Goal: Task Accomplishment & Management: Use online tool/utility

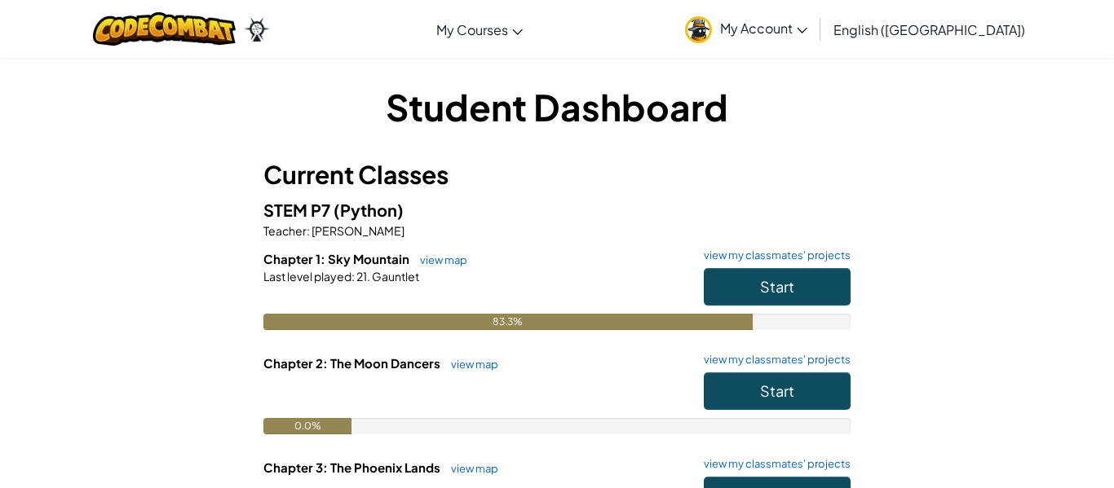
click at [755, 266] on h6 "Chapter 1: Sky Mountain view map view my classmates' projects" at bounding box center [556, 259] width 587 height 18
click at [457, 364] on link "view map" at bounding box center [470, 364] width 55 height 13
click at [765, 286] on span "Start" at bounding box center [777, 286] width 34 height 19
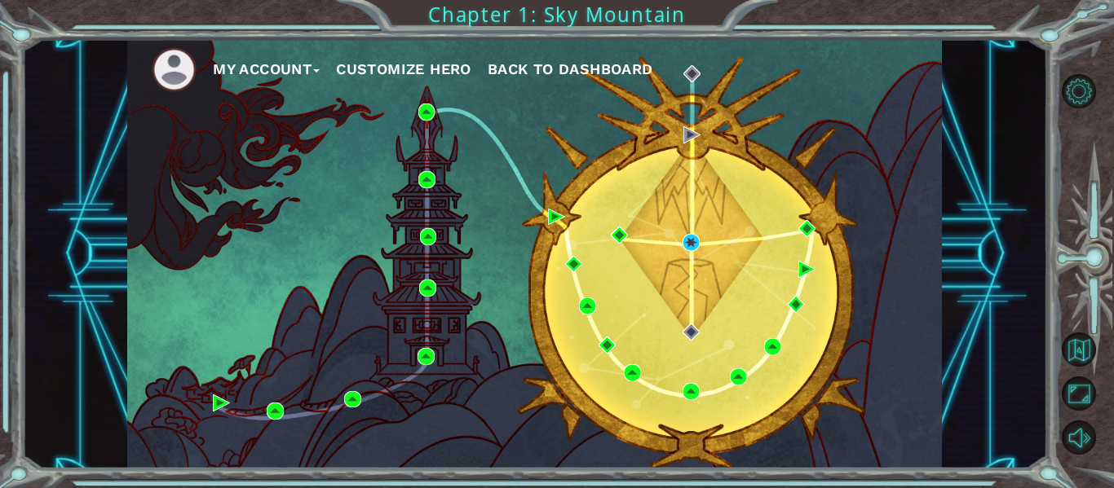
click at [745, 434] on div "My Account Customize Hero Back to Dashboard" at bounding box center [534, 254] width 815 height 430
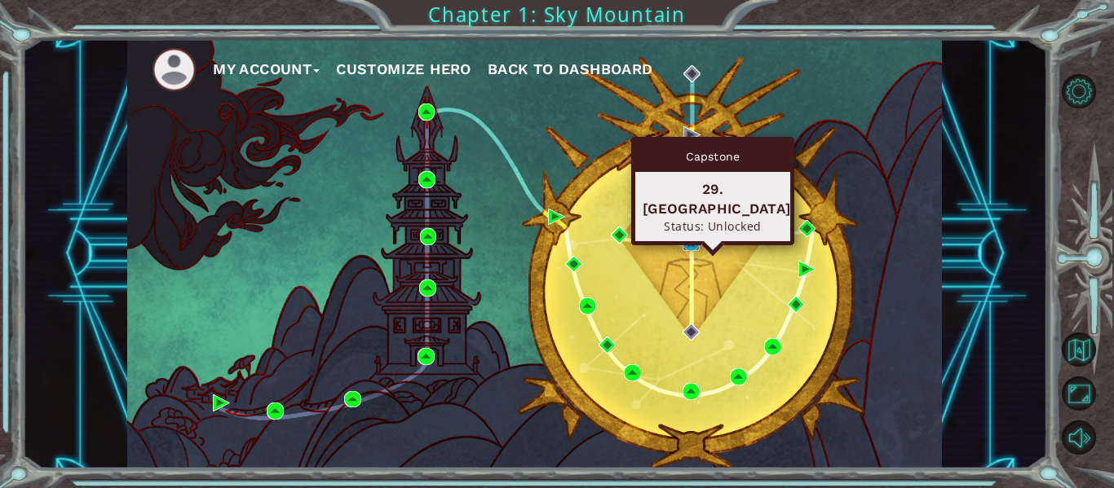
click at [691, 249] on img at bounding box center [690, 242] width 17 height 17
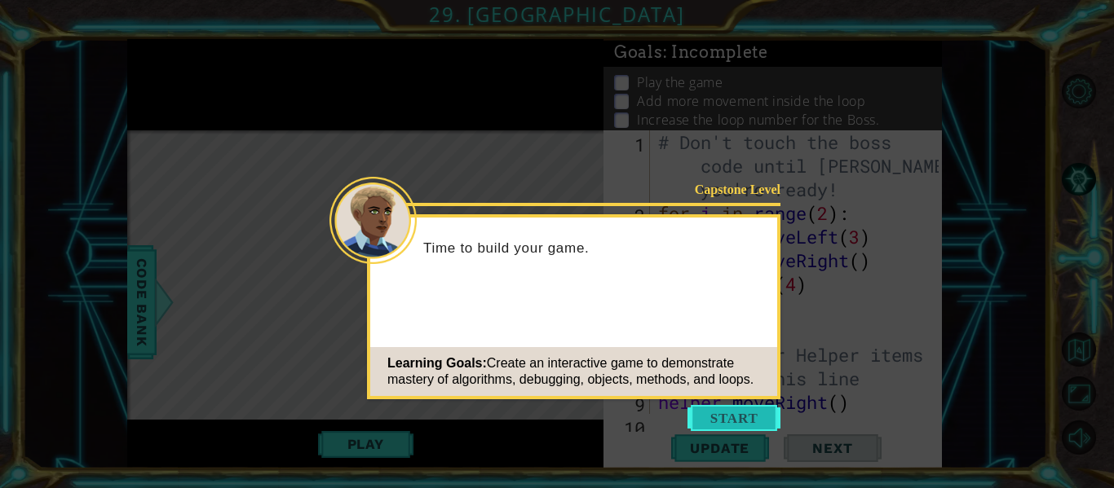
click at [741, 405] on button "Start" at bounding box center [733, 418] width 93 height 26
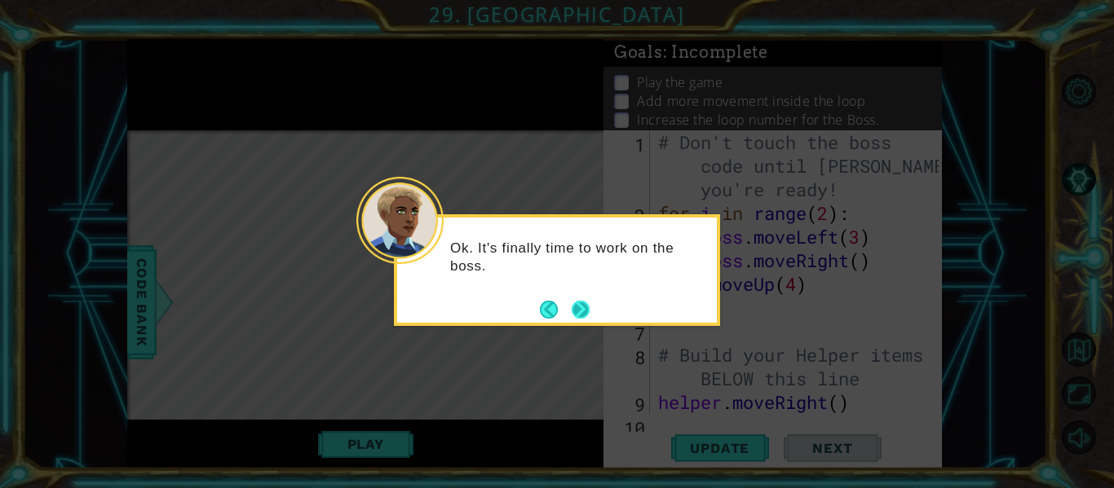
click at [572, 305] on button "Next" at bounding box center [581, 310] width 18 height 18
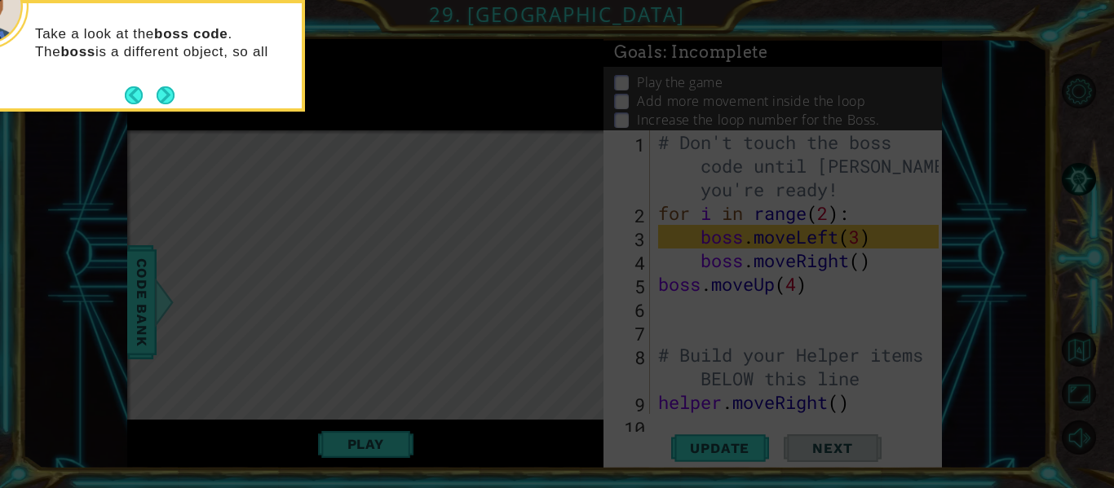
click at [166, 83] on footer at bounding box center [150, 95] width 50 height 24
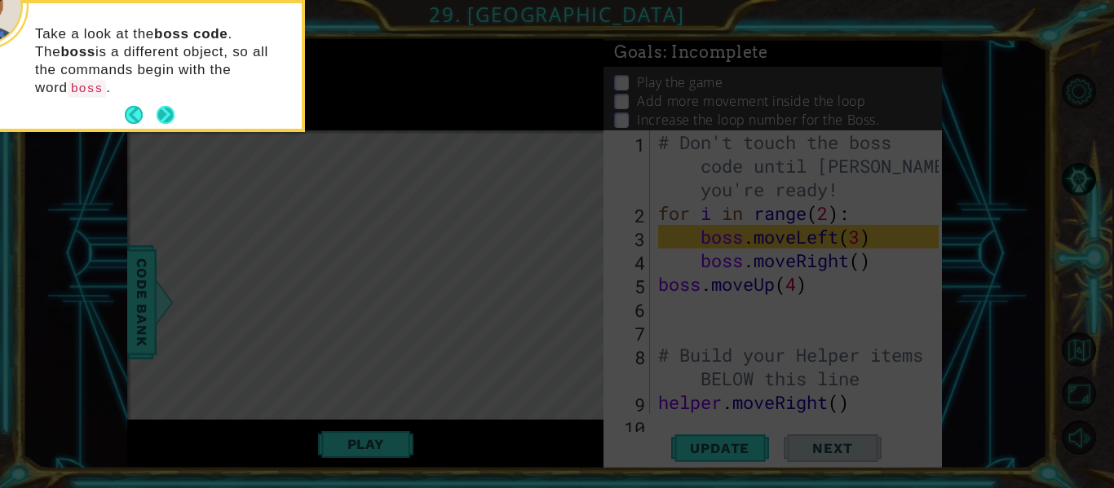
click at [164, 106] on button "Next" at bounding box center [166, 115] width 18 height 18
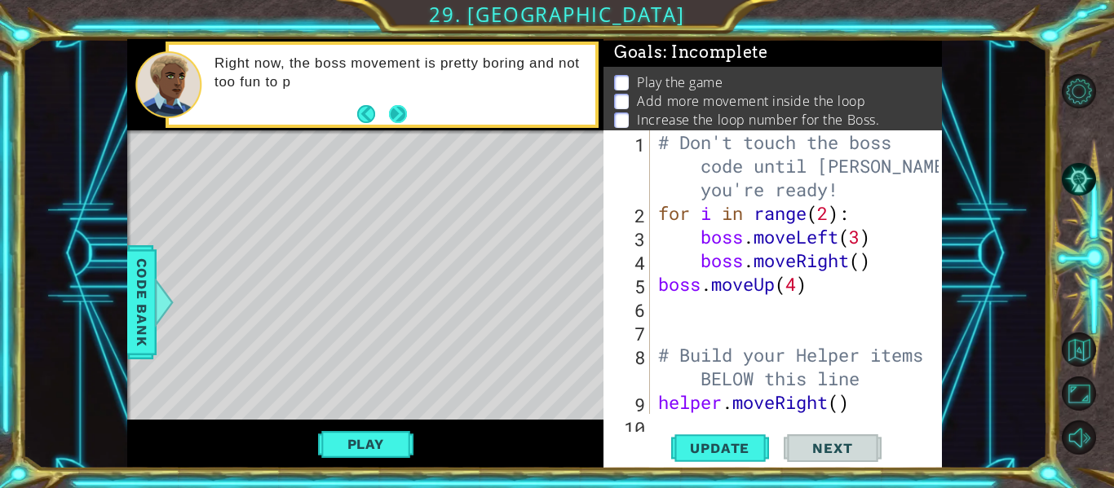
click at [393, 113] on button "Next" at bounding box center [398, 114] width 18 height 18
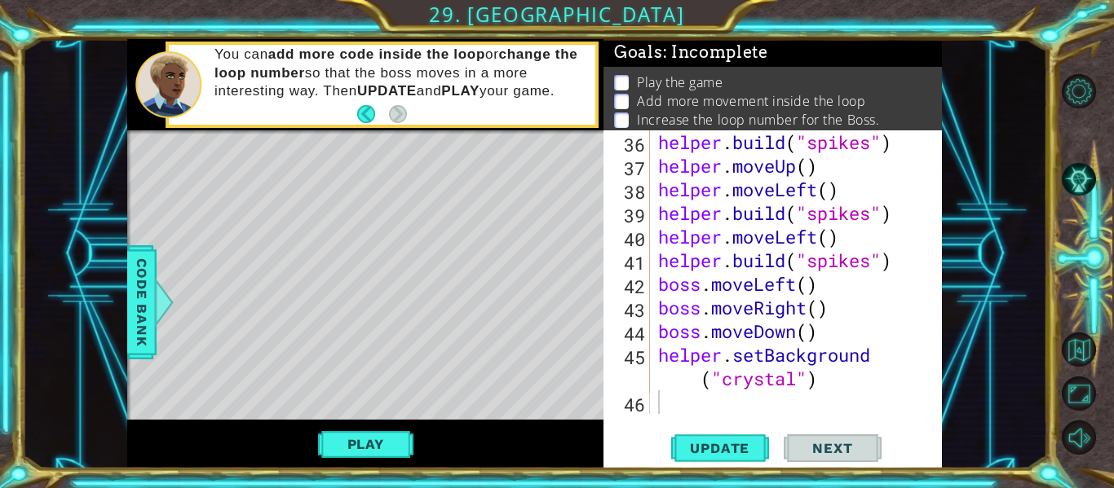
scroll to position [922, 0]
click at [331, 456] on button "Play" at bounding box center [365, 444] width 95 height 31
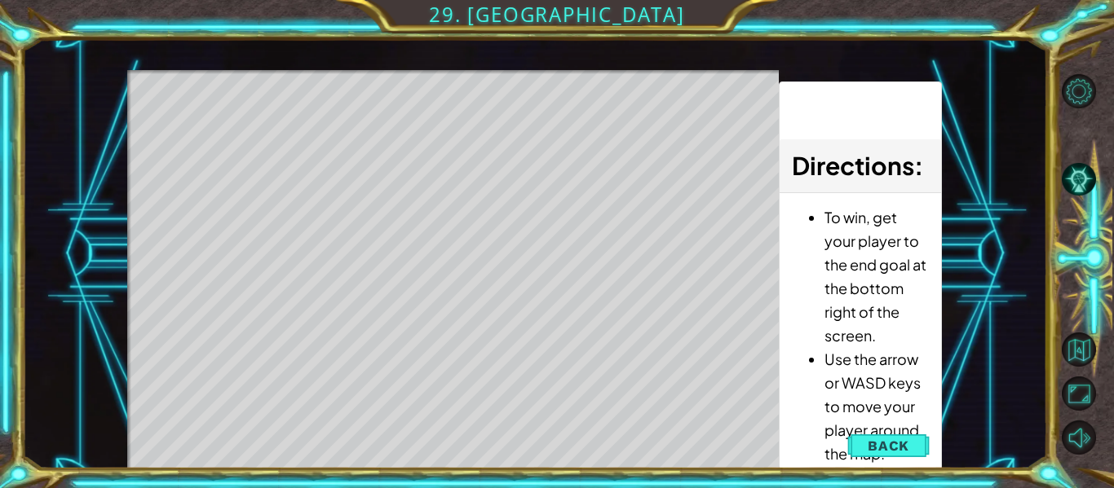
click at [353, 455] on div "Level Map" at bounding box center [503, 310] width 753 height 480
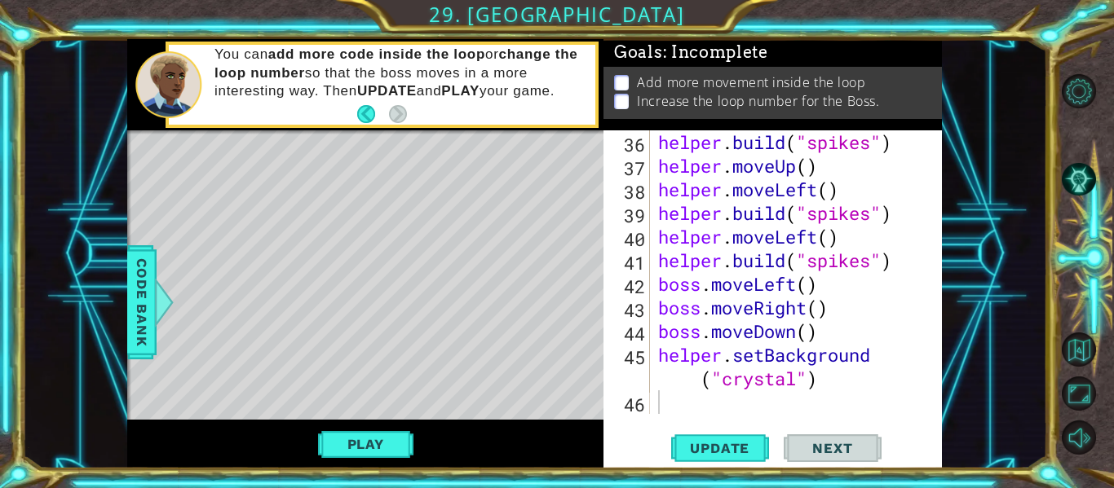
click at [833, 340] on div "helper . build ( "spikes" ) helper . moveUp ( ) helper . moveLeft ( ) helper . …" at bounding box center [801, 295] width 292 height 331
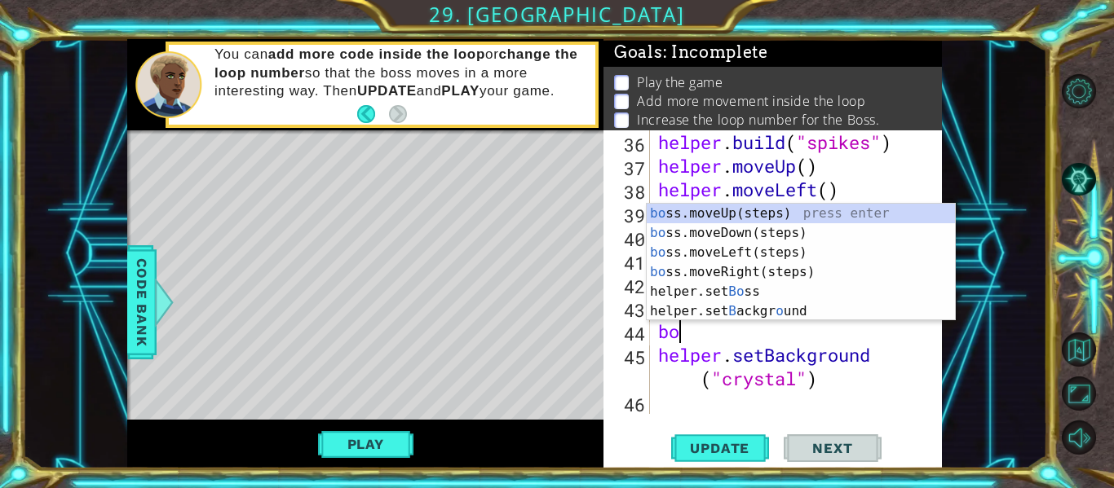
type textarea "b"
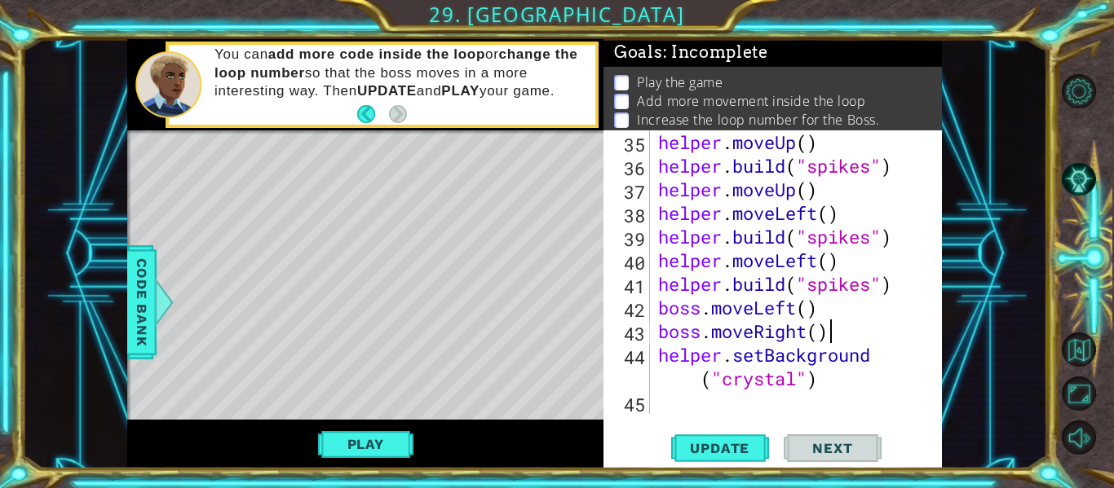
scroll to position [899, 0]
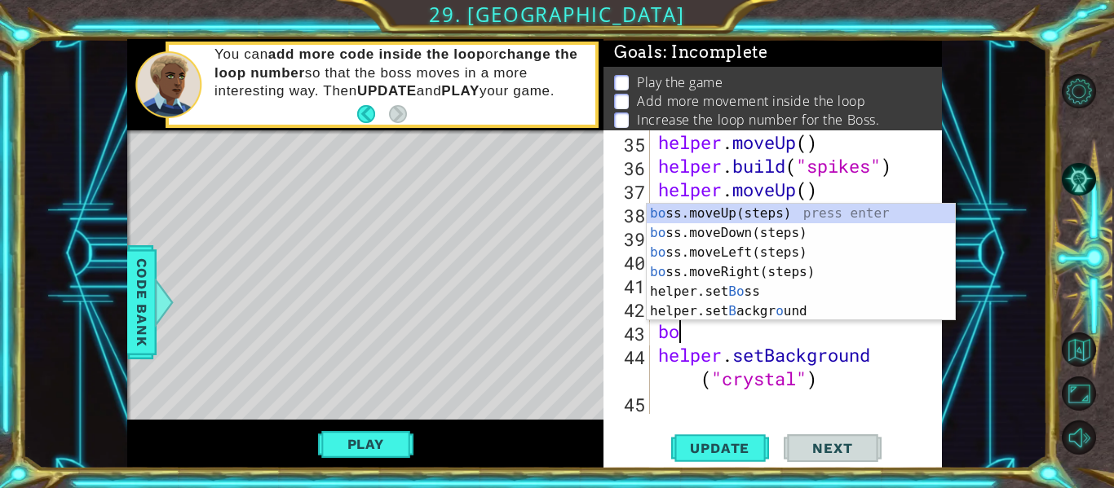
type textarea "b"
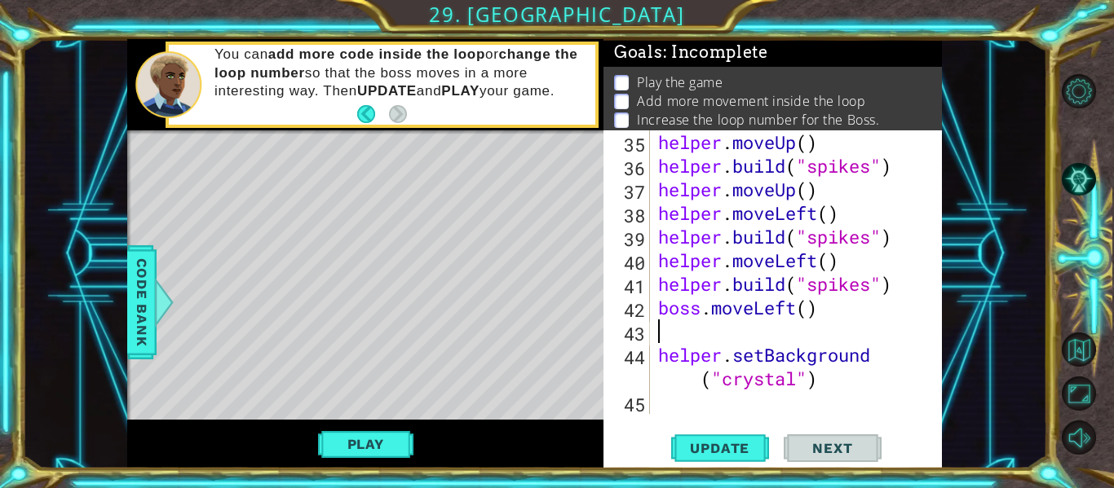
scroll to position [875, 0]
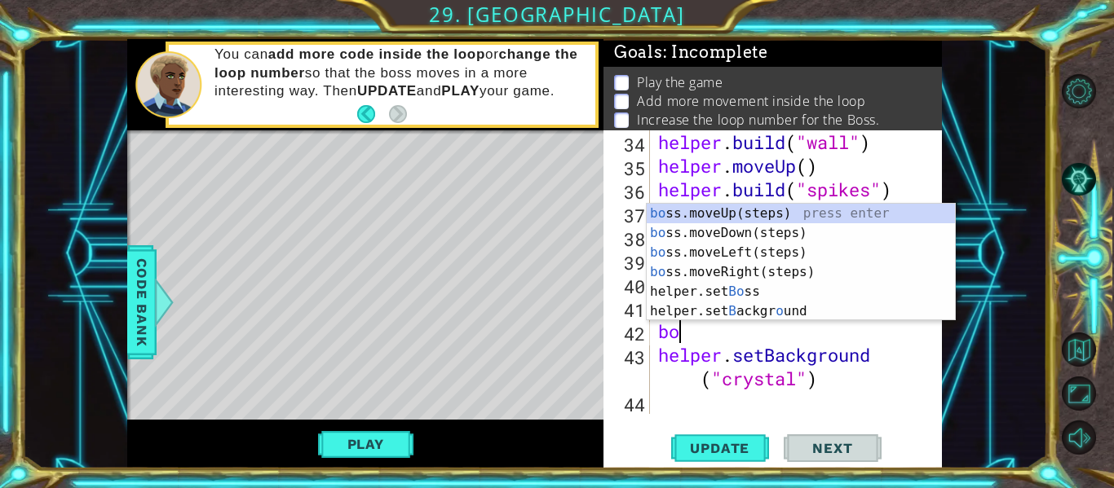
type textarea "b"
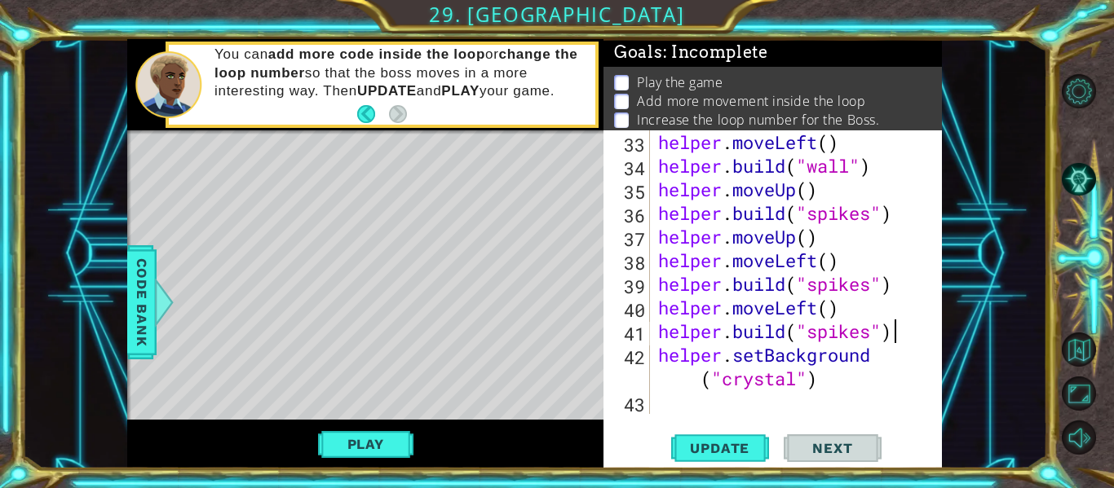
scroll to position [851, 0]
type textarea "helper.setBackground("crystal")"
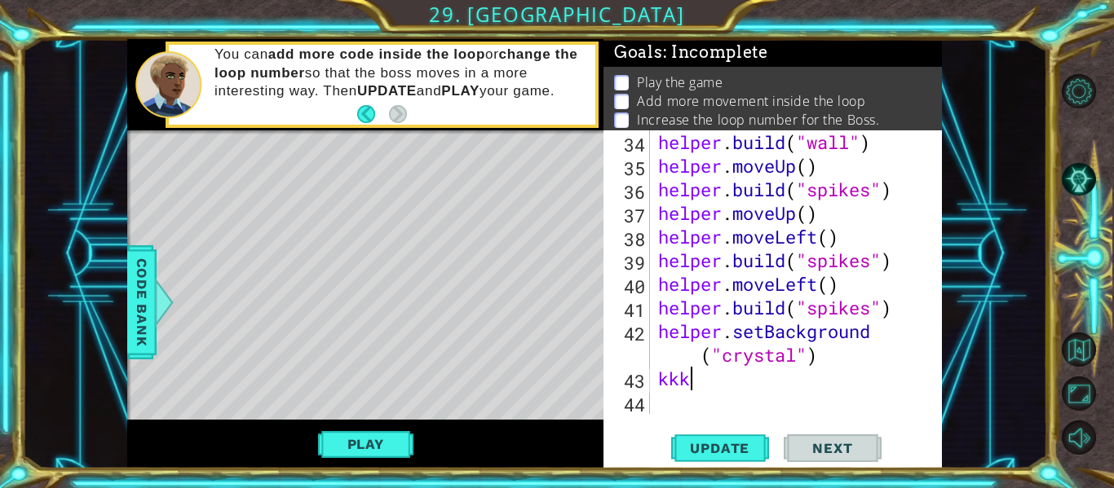
scroll to position [0, 0]
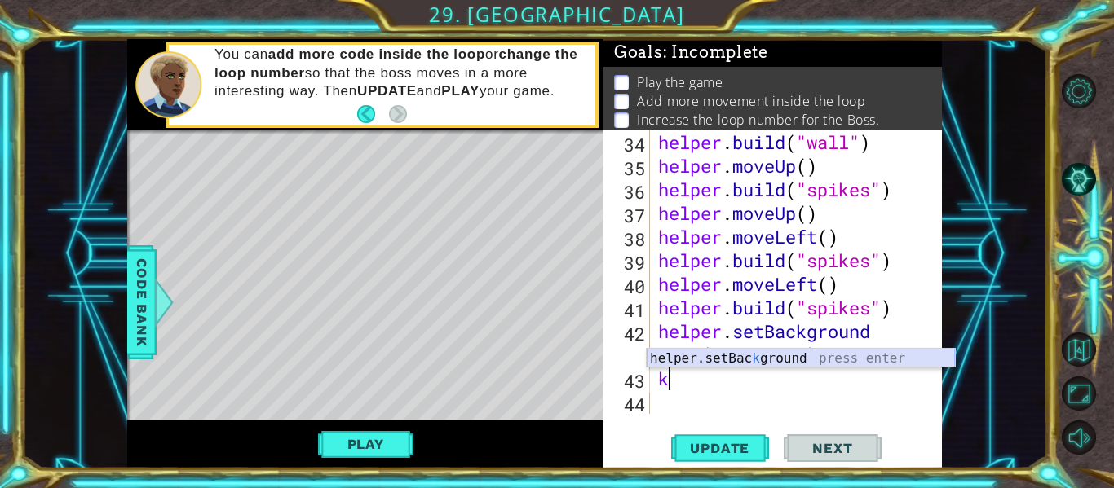
click at [920, 356] on div "helper.setBac k ground press enter" at bounding box center [801, 378] width 308 height 59
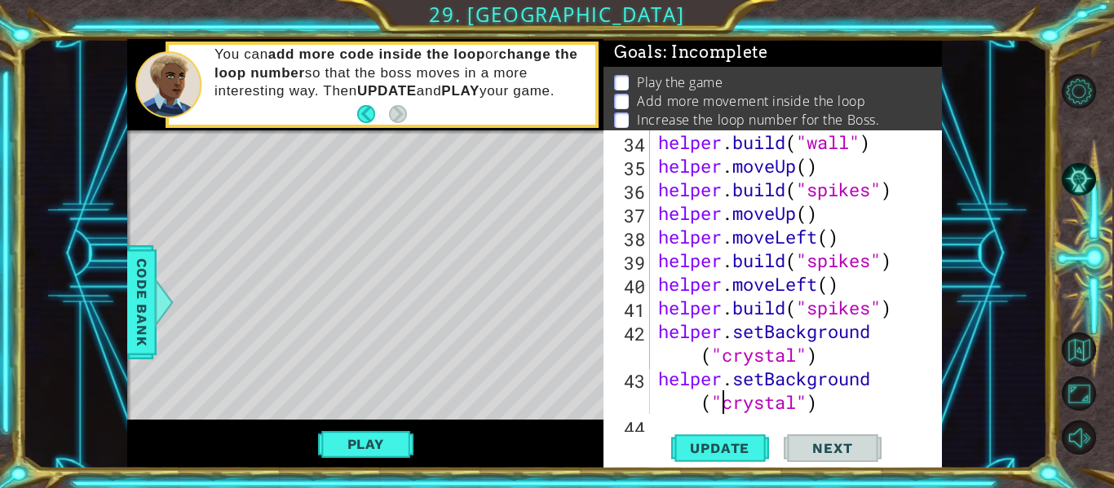
scroll to position [899, 0]
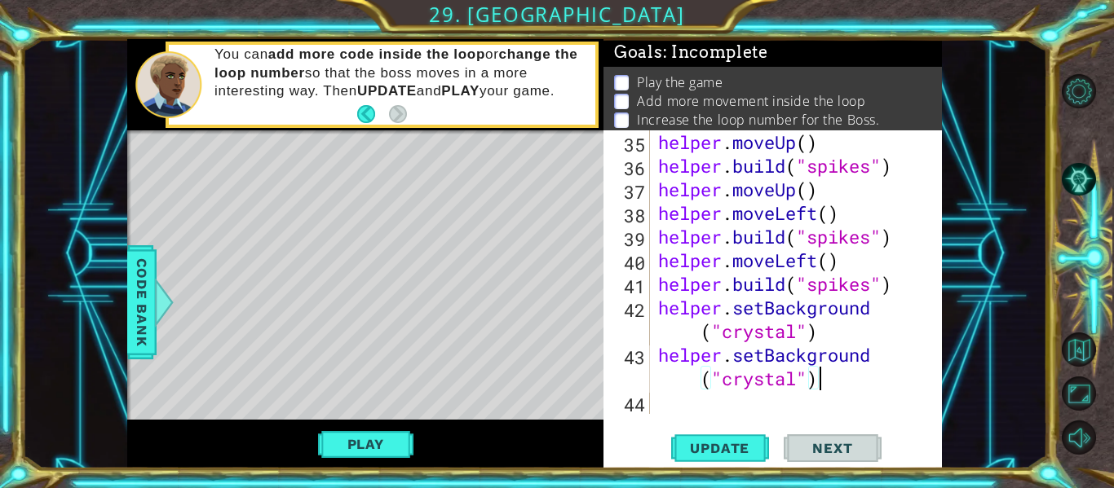
click at [820, 380] on div "helper . moveUp ( ) helper . build ( "spikes" ) helper . moveUp ( ) helper . mo…" at bounding box center [801, 295] width 292 height 331
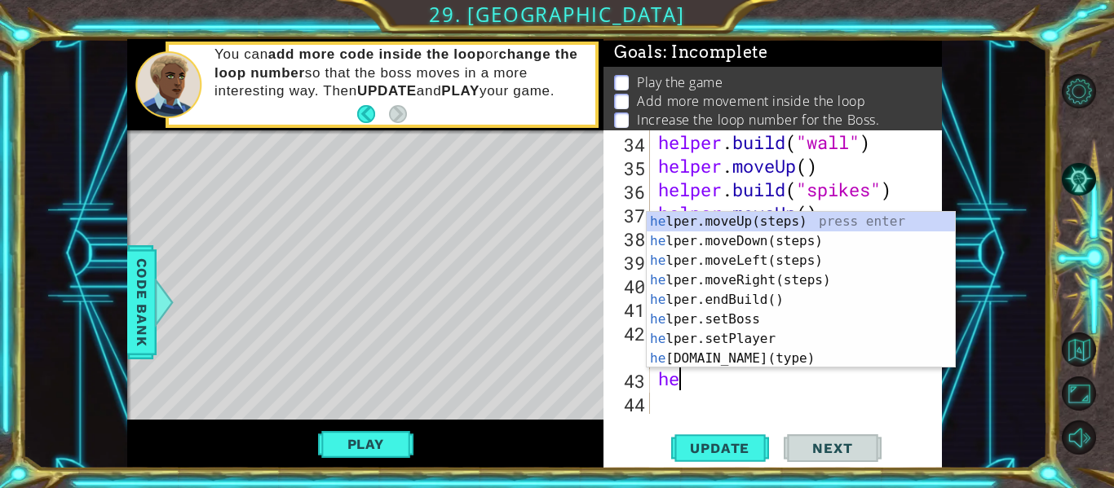
type textarea "h"
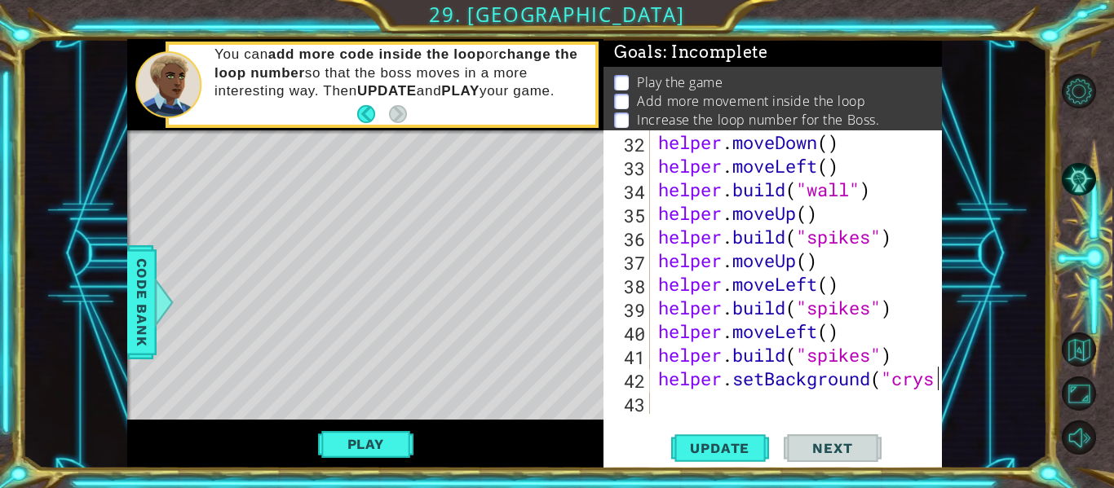
scroll to position [828, 0]
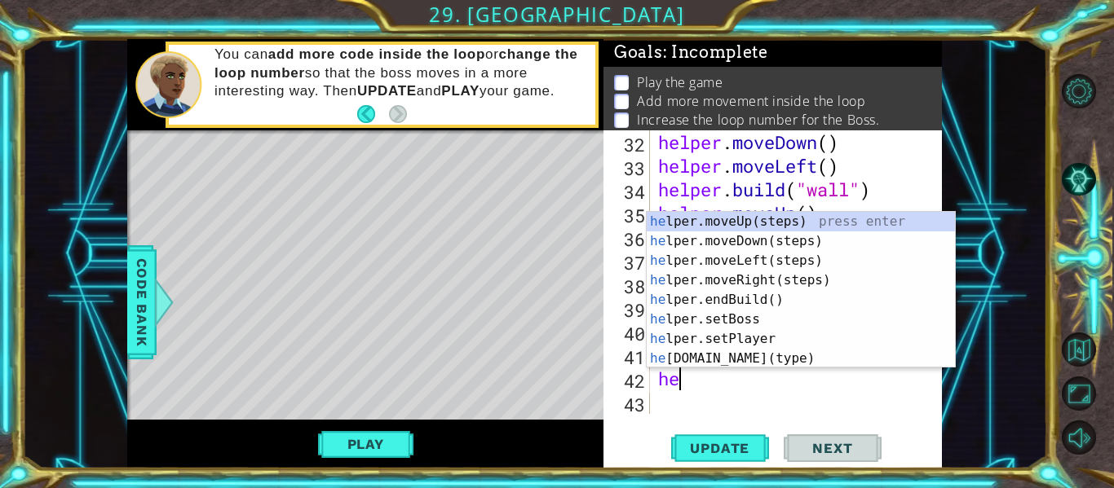
type textarea "h"
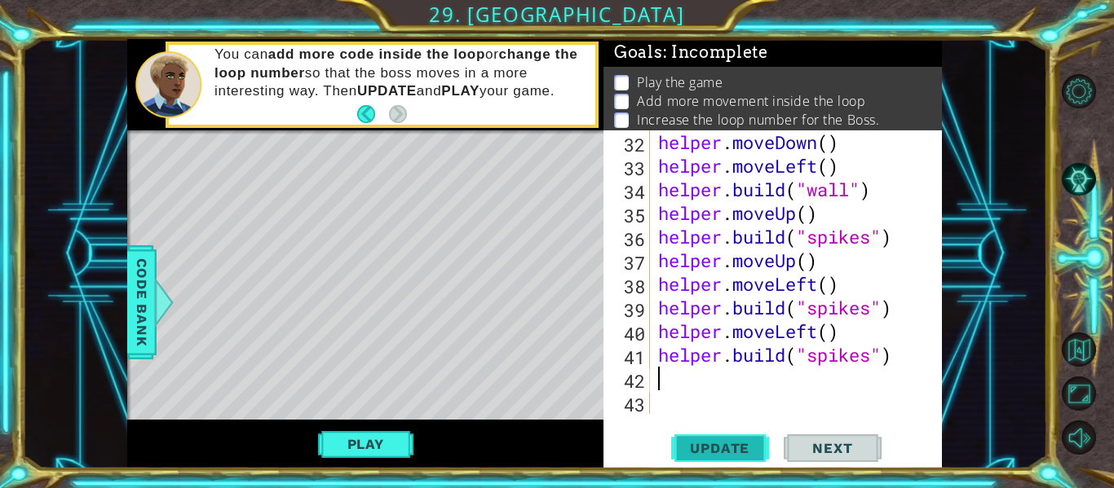
click at [748, 432] on button "Update" at bounding box center [720, 448] width 98 height 33
click at [335, 449] on button "Play" at bounding box center [365, 444] width 95 height 31
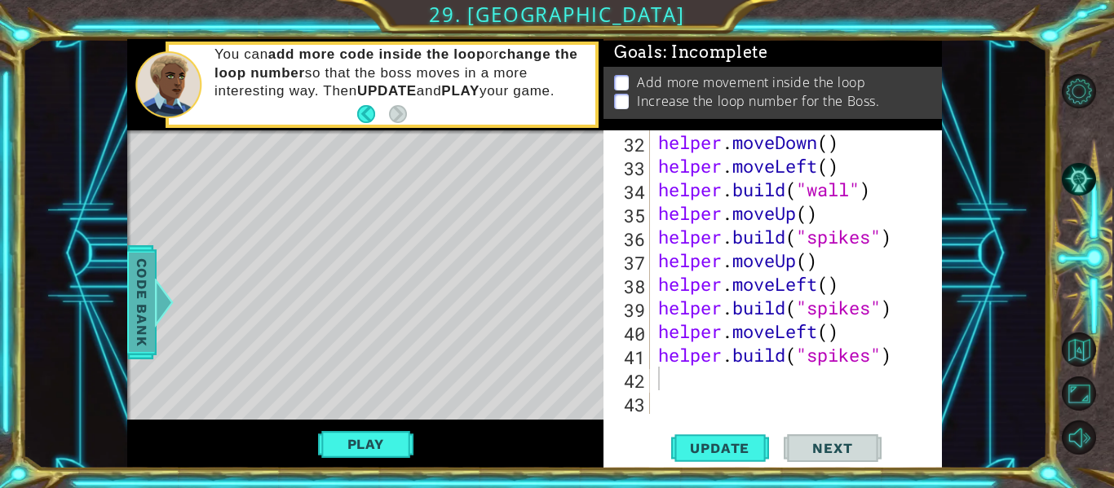
click at [164, 282] on div at bounding box center [164, 302] width 20 height 49
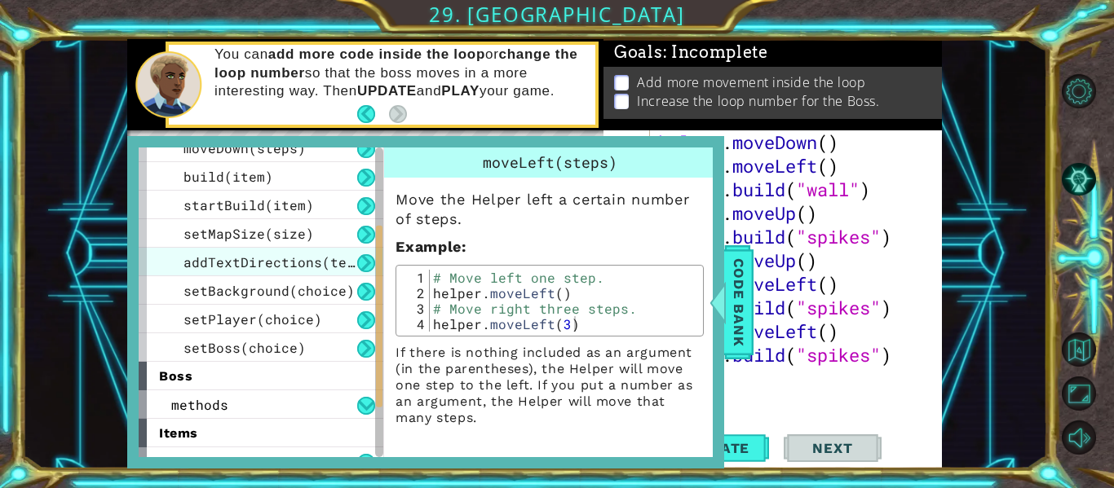
scroll to position [154, 0]
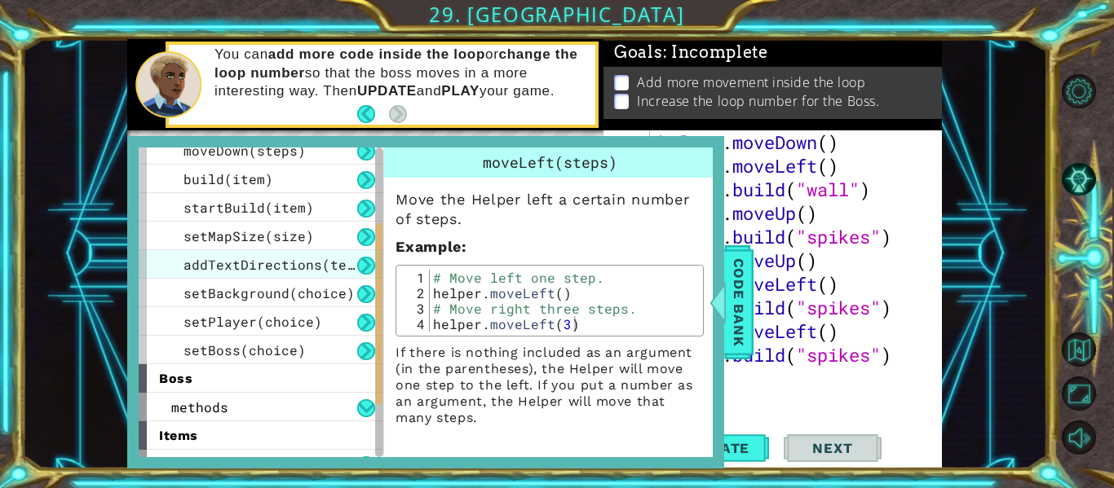
click at [259, 404] on div "methods" at bounding box center [261, 407] width 245 height 29
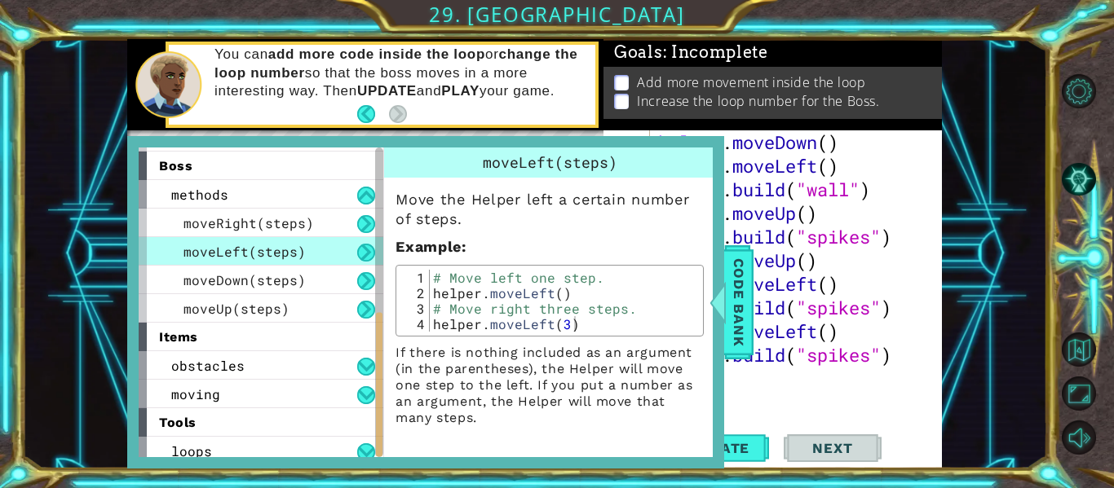
scroll to position [375, 0]
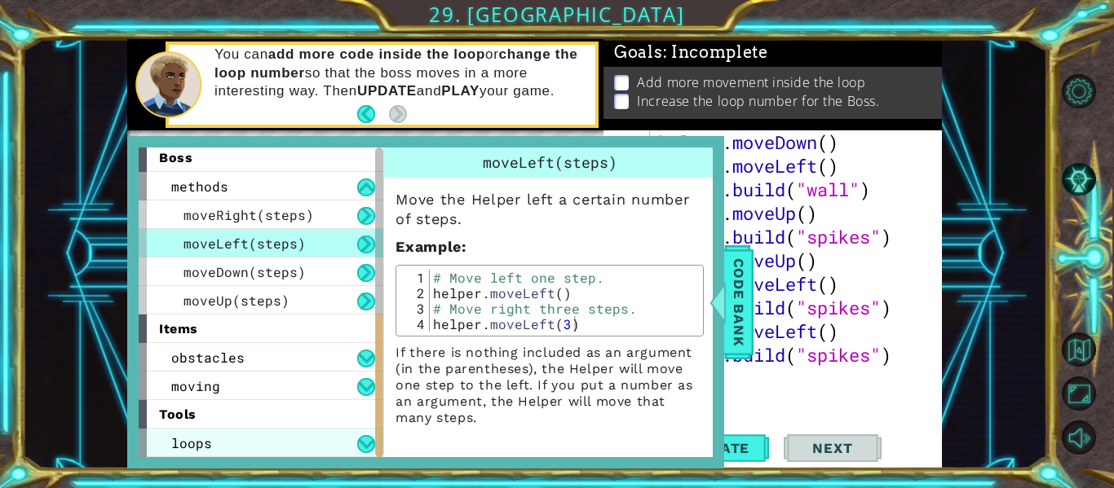
click at [254, 450] on div "loops" at bounding box center [261, 443] width 245 height 29
click at [363, 443] on button at bounding box center [366, 444] width 18 height 18
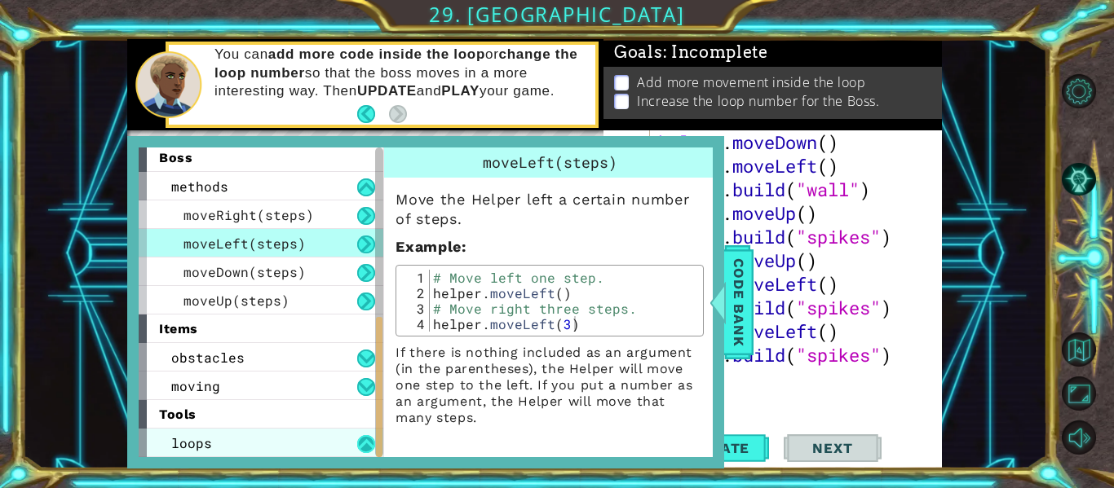
click at [363, 443] on button at bounding box center [366, 444] width 18 height 18
click at [783, 383] on div "helper . moveDown ( ) helper . moveLeft ( ) helper . build ( "wall" ) helper . …" at bounding box center [801, 295] width 292 height 331
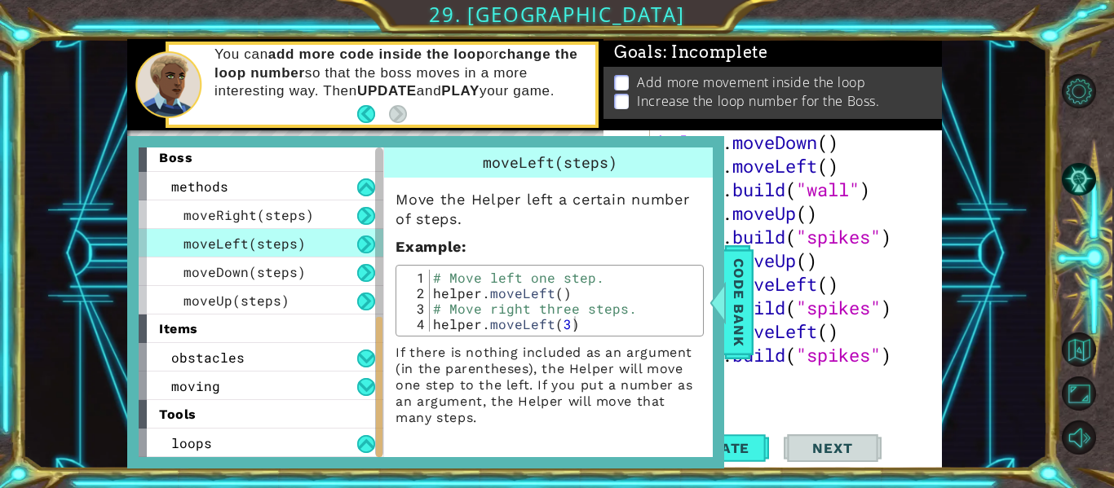
click at [783, 383] on div "helper . moveDown ( ) helper . moveLeft ( ) helper . build ( "wall" ) helper . …" at bounding box center [801, 295] width 292 height 331
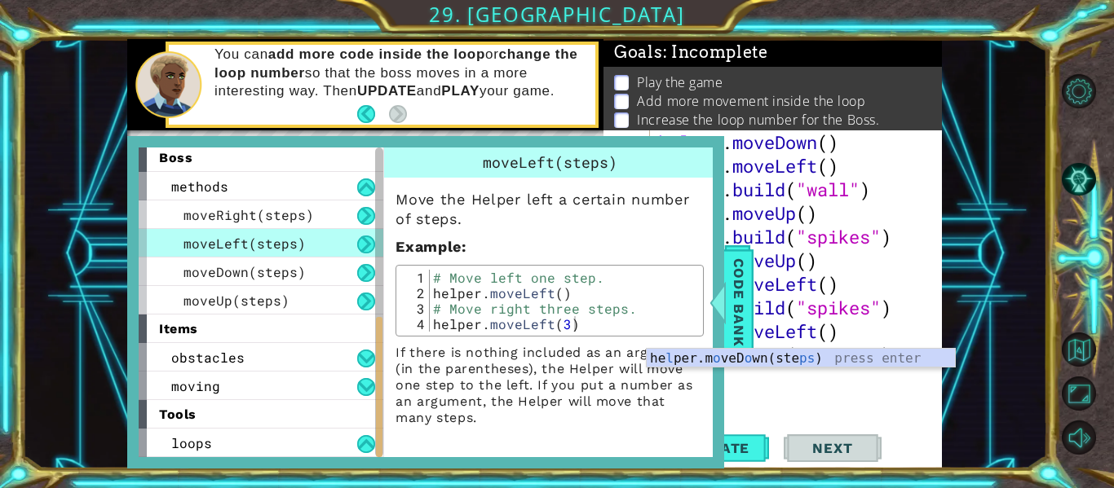
scroll to position [0, 2]
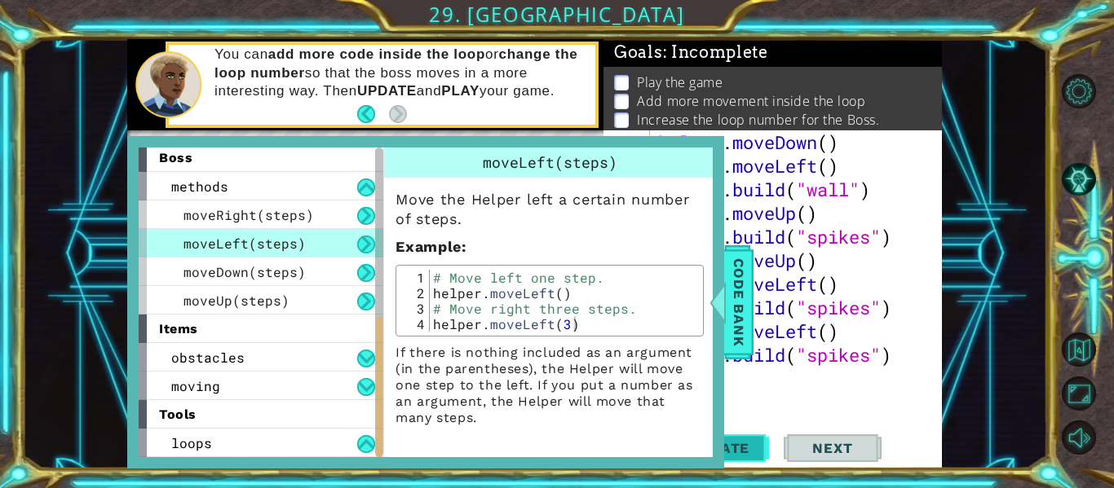
click at [734, 438] on button "Update" at bounding box center [720, 448] width 98 height 33
click at [329, 444] on div "loops" at bounding box center [261, 443] width 245 height 29
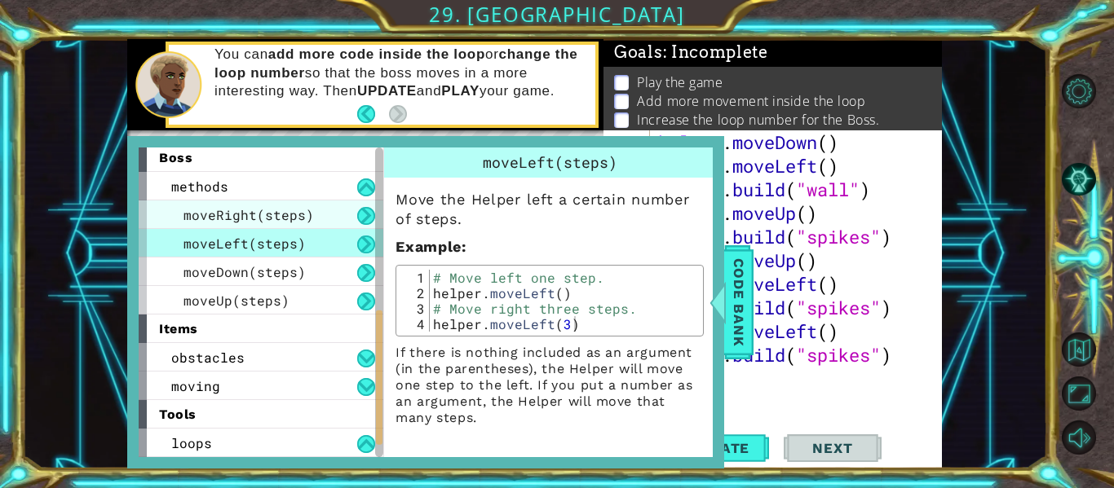
click at [257, 210] on span "moveRight(steps)" at bounding box center [248, 214] width 130 height 17
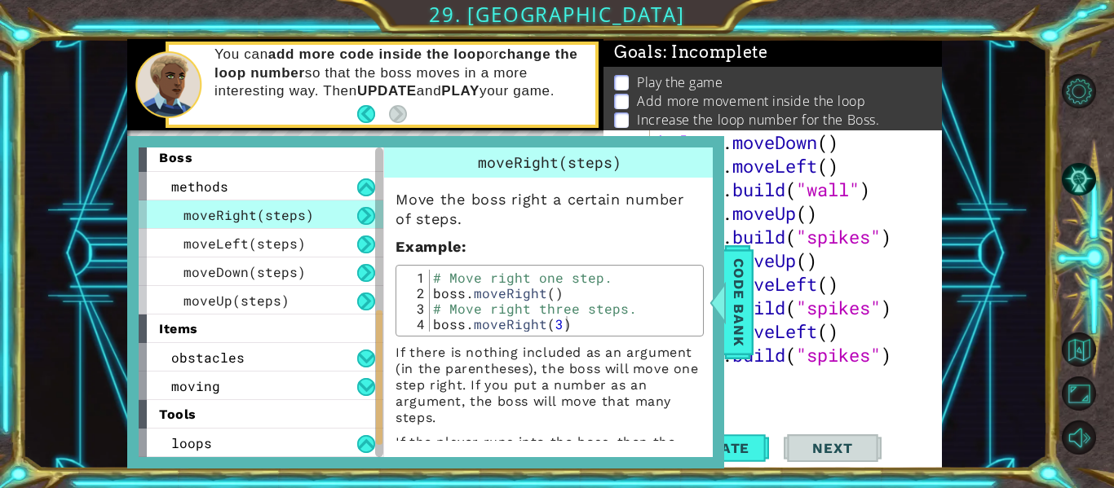
click at [257, 210] on span "moveRight(steps)" at bounding box center [248, 214] width 130 height 17
click at [277, 365] on div "obstacles" at bounding box center [261, 357] width 245 height 29
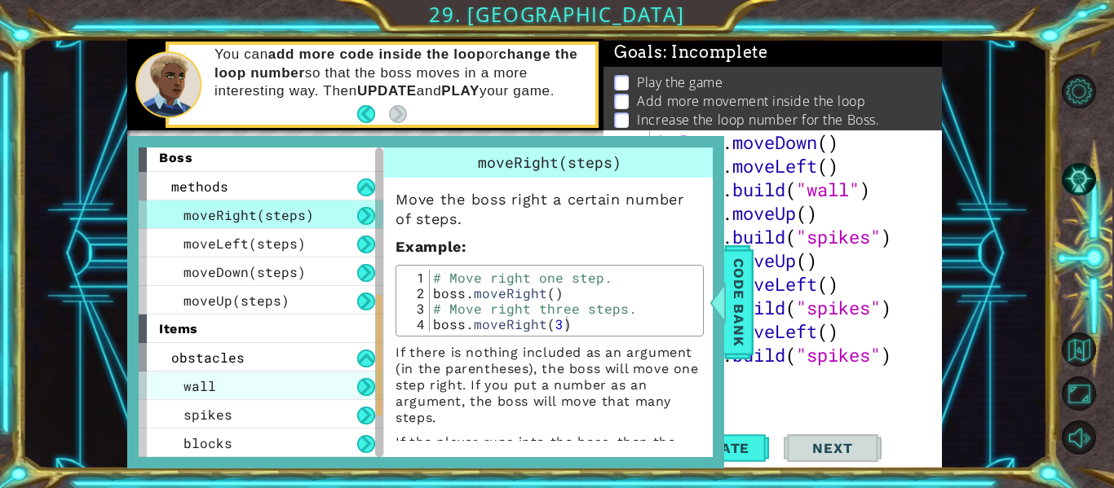
click at [282, 391] on div "wall" at bounding box center [261, 386] width 245 height 29
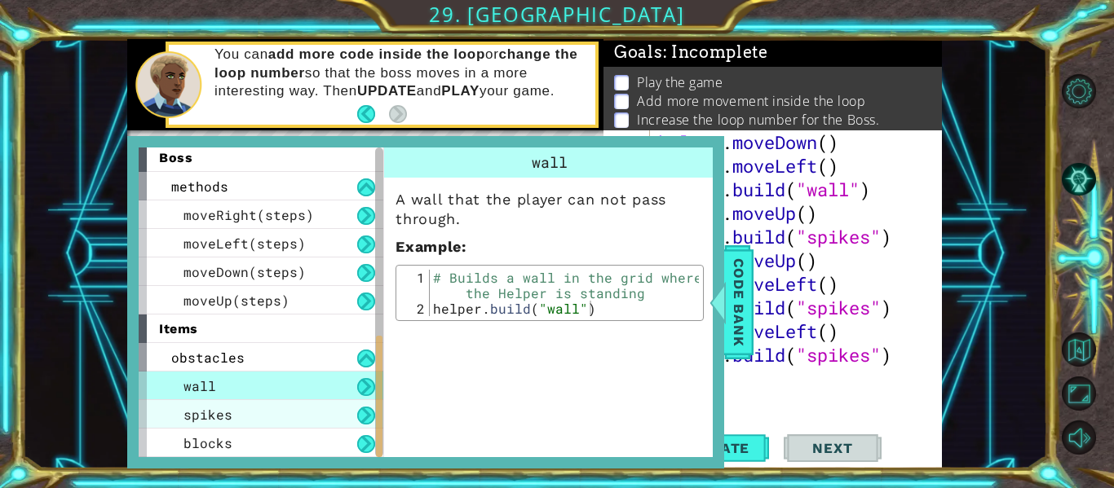
scroll to position [489, 0]
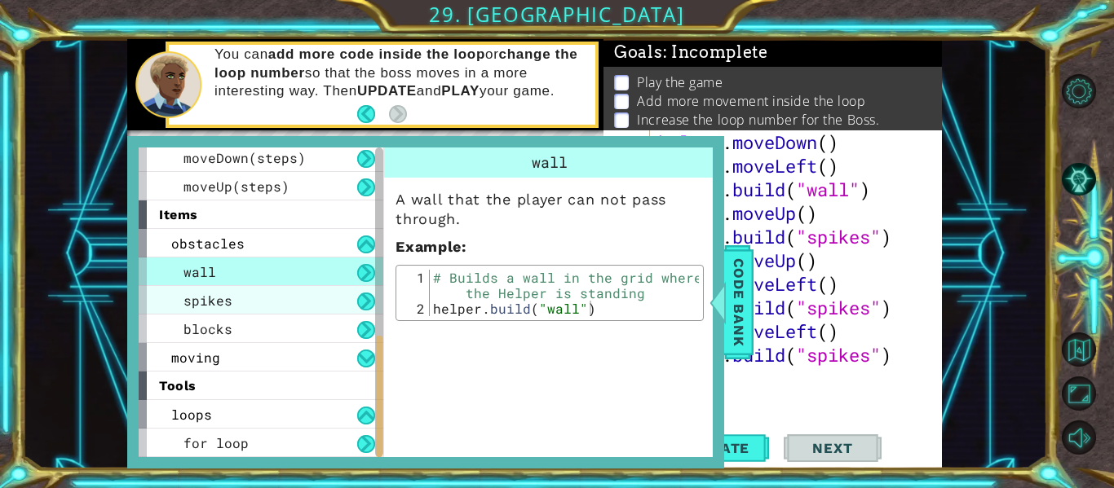
click at [284, 406] on div "loops" at bounding box center [261, 414] width 245 height 29
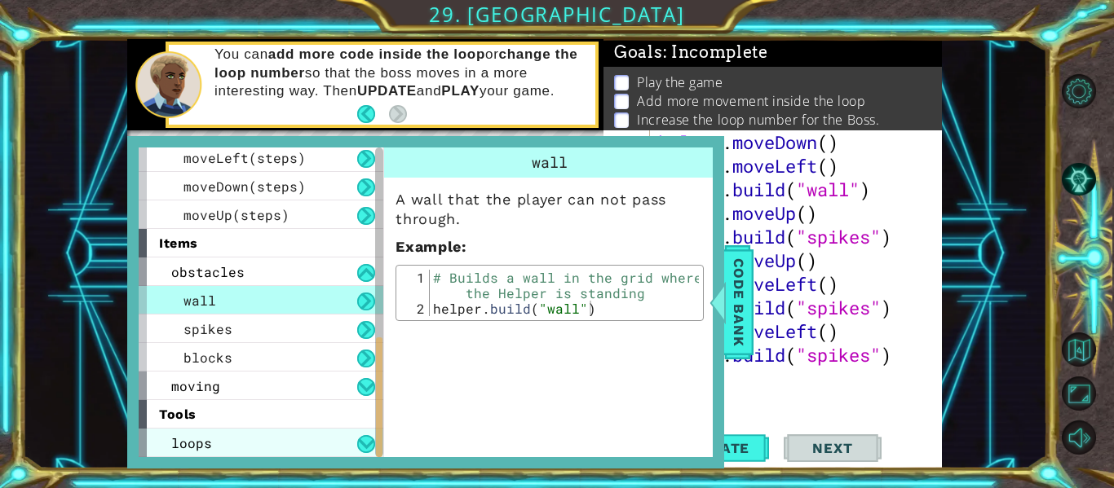
click at [277, 442] on div "loops" at bounding box center [261, 443] width 245 height 29
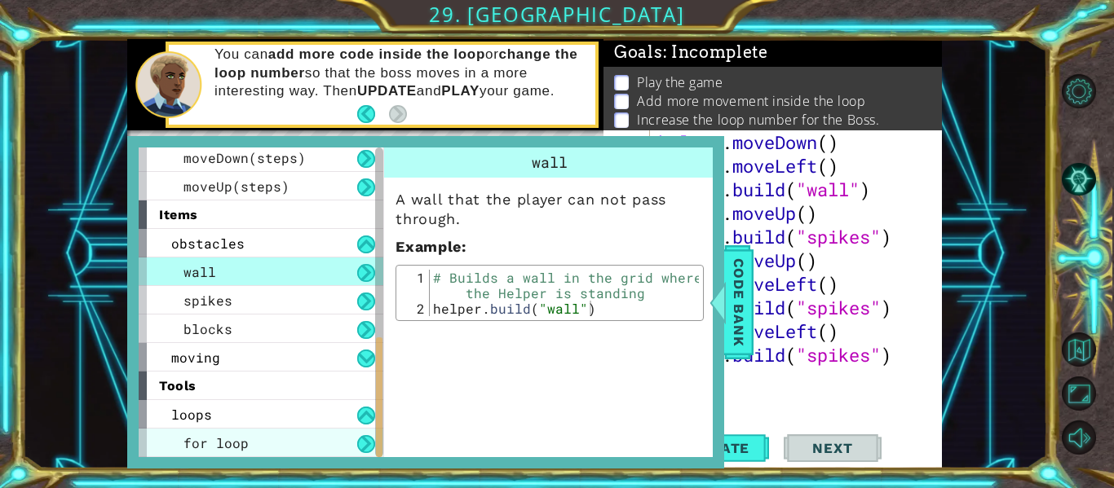
click at [277, 443] on div "for loop" at bounding box center [261, 443] width 245 height 29
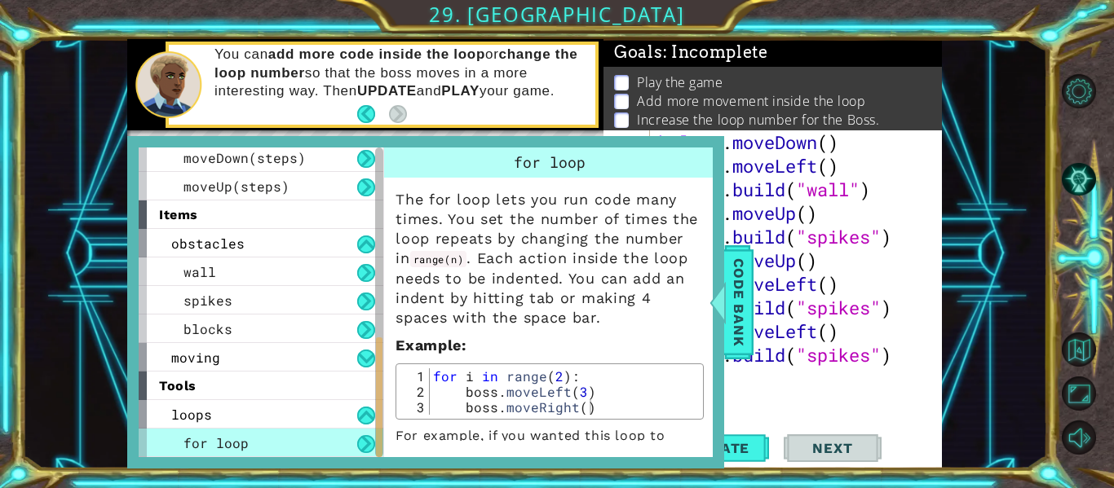
click at [859, 266] on div "helper . moveDown ( ) helper . moveLeft ( ) helper . build ( "wall" ) helper . …" at bounding box center [801, 295] width 292 height 331
click at [993, 330] on div "1 ההההההההההההההההההההההההההההההההההההההההההההההההההההההההההההההההההההההההההההה…" at bounding box center [534, 254] width 1025 height 430
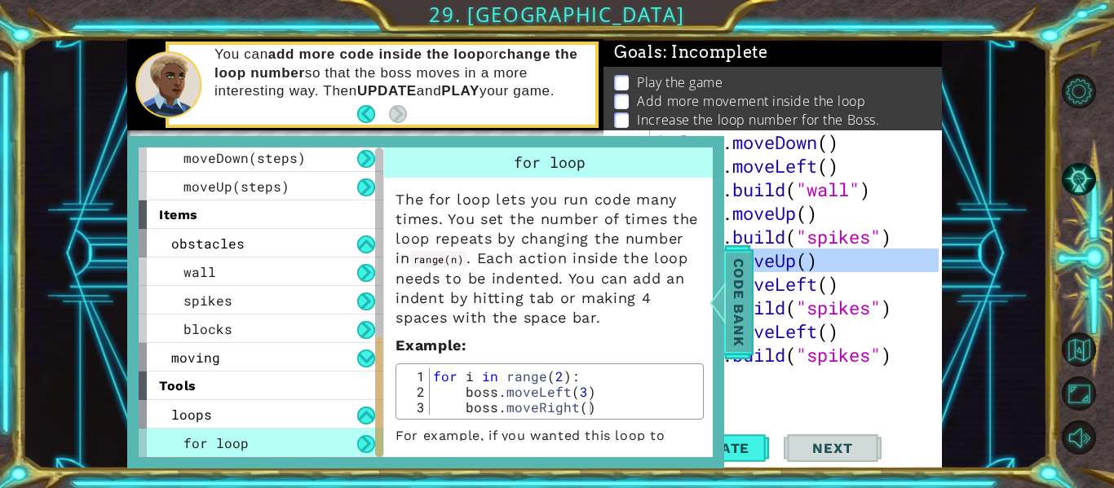
click at [740, 347] on span "Code Bank" at bounding box center [739, 302] width 26 height 99
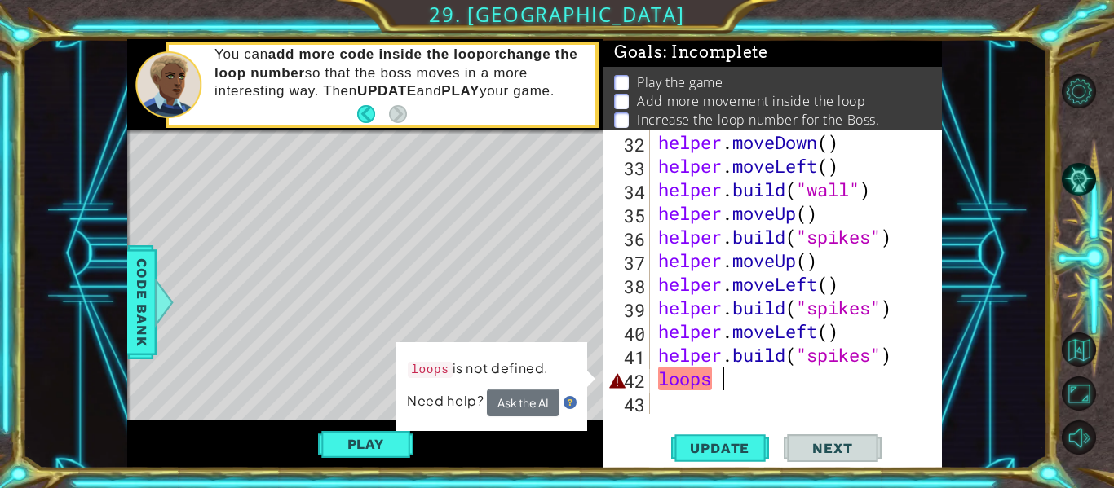
click at [759, 379] on div "helper . moveDown ( ) helper . moveLeft ( ) helper . build ( "wall" ) helper . …" at bounding box center [801, 295] width 292 height 331
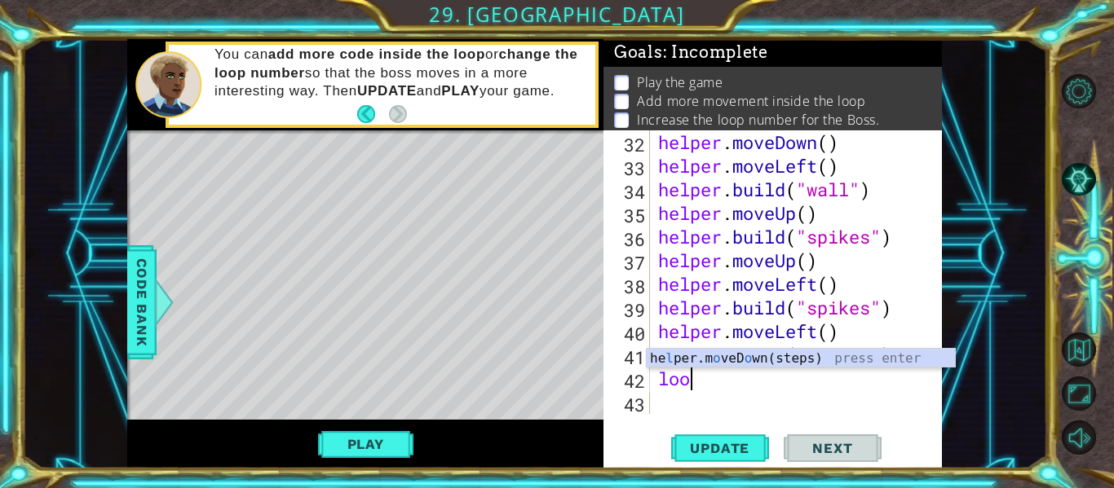
scroll to position [0, 0]
type textarea "l"
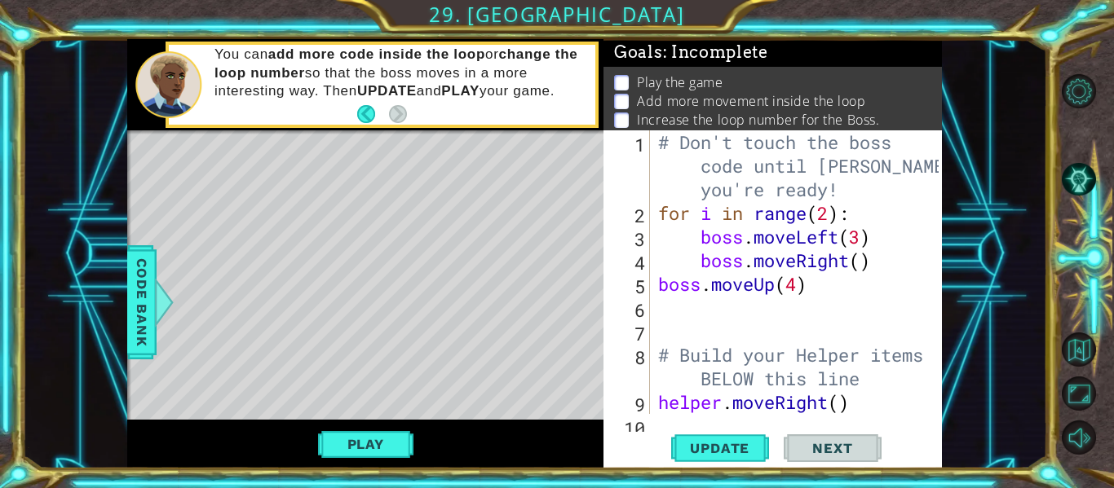
scroll to position [2, 0]
click at [863, 258] on div "# Don't touch the boss code until [PERSON_NAME] says you're ready! for i in ran…" at bounding box center [801, 318] width 292 height 378
click at [340, 435] on button "Play" at bounding box center [365, 444] width 95 height 31
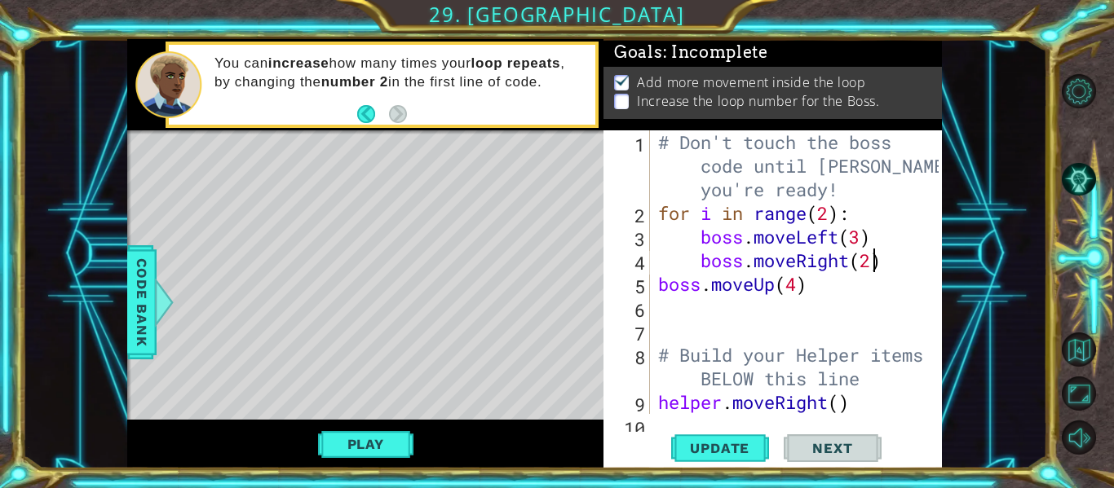
scroll to position [0, 0]
click at [832, 214] on div "# Don't touch the boss code until [PERSON_NAME] says you're ready! for i in ran…" at bounding box center [801, 319] width 292 height 378
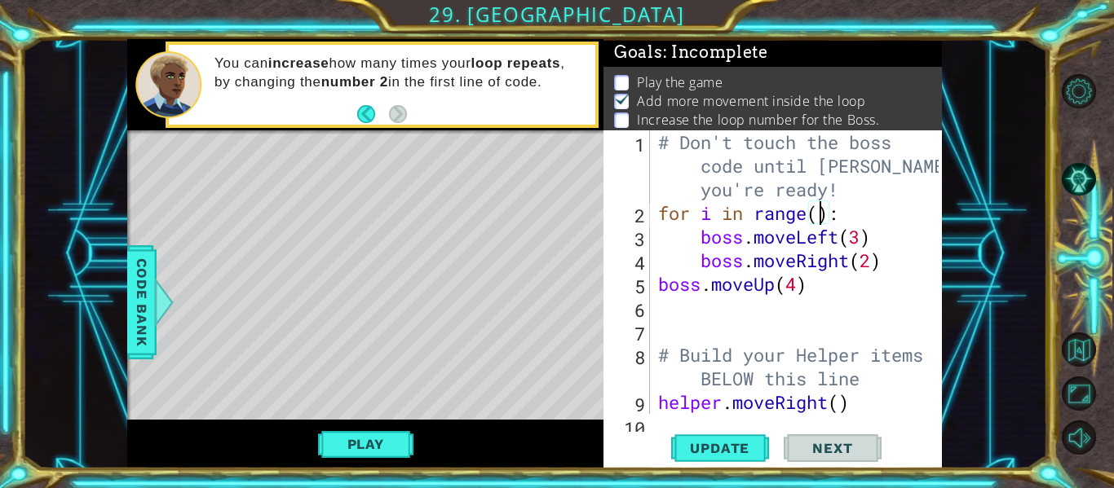
scroll to position [0, 8]
type textarea "for i in range(3):"
click at [720, 462] on button "Update" at bounding box center [720, 448] width 98 height 33
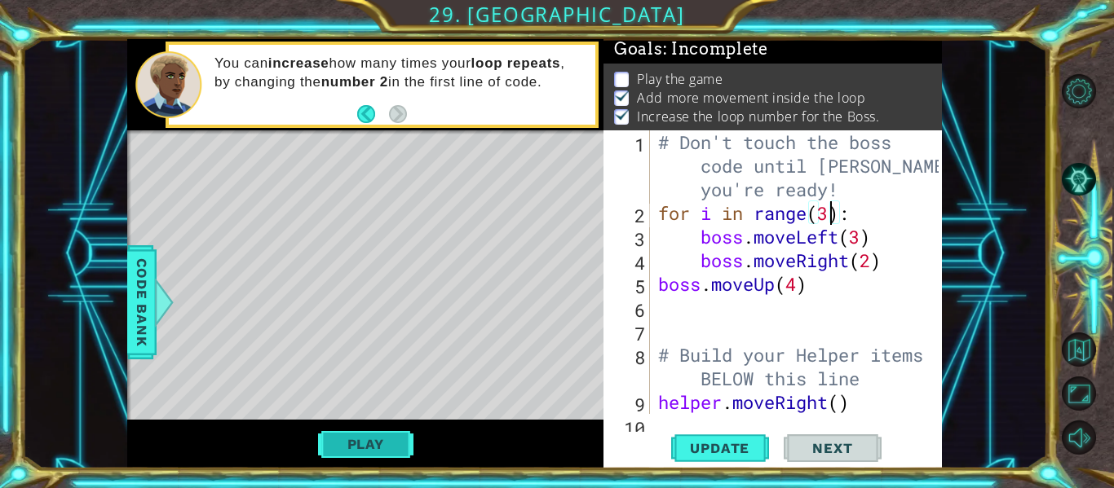
scroll to position [4, 0]
click at [390, 444] on button "Play" at bounding box center [365, 444] width 95 height 31
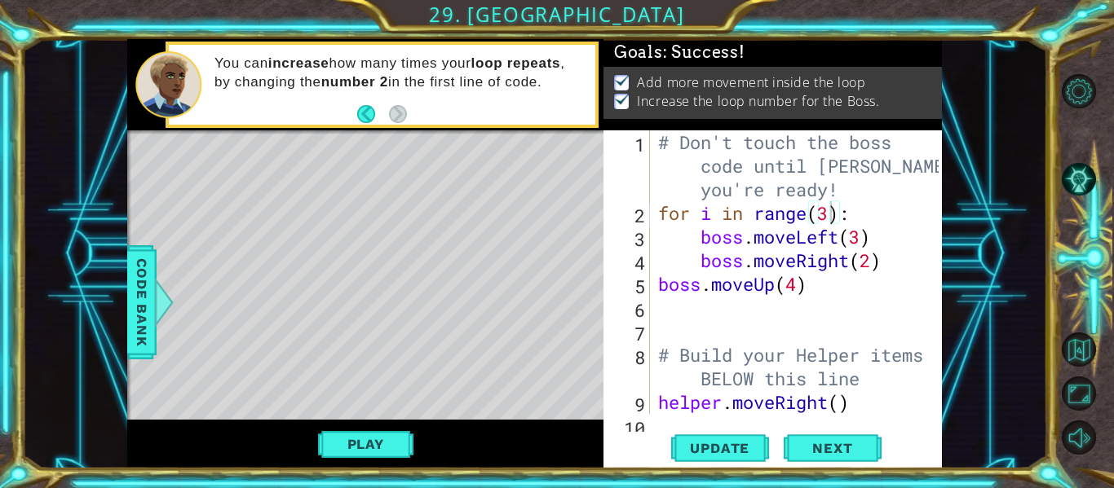
scroll to position [0, 0]
click at [837, 453] on span "Next" at bounding box center [832, 452] width 73 height 16
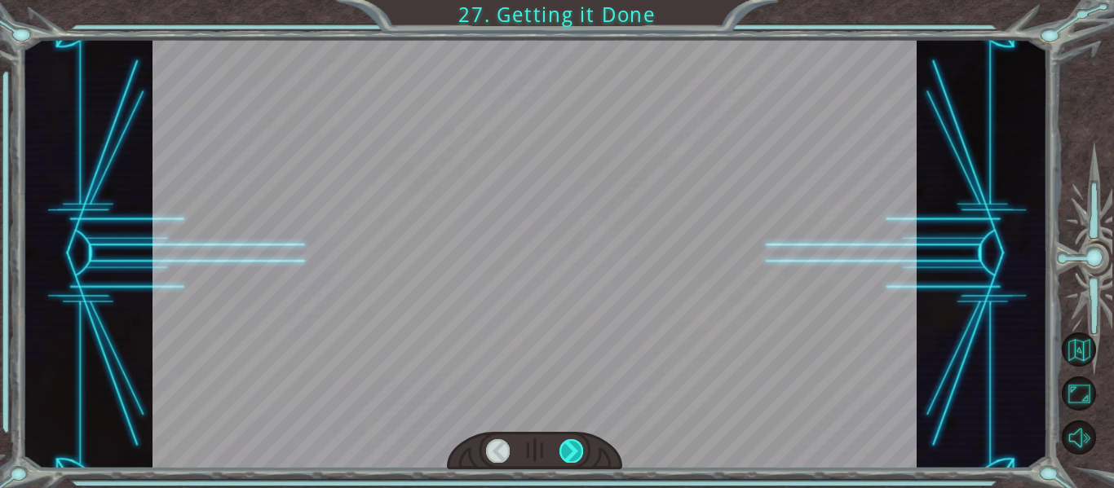
click at [576, 443] on div at bounding box center [571, 450] width 24 height 23
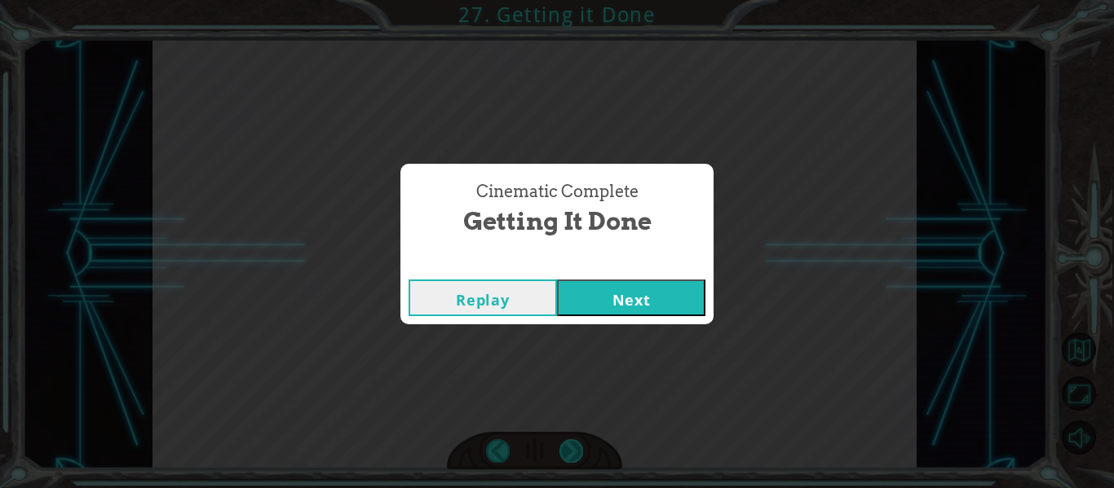
click at [557, 280] on button "Next" at bounding box center [631, 298] width 148 height 37
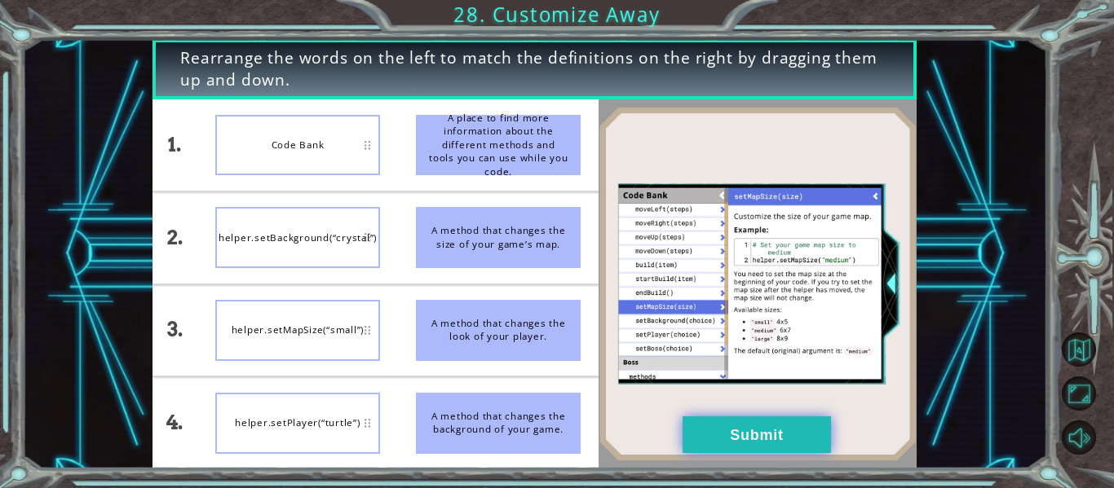
click at [763, 445] on button "Submit" at bounding box center [756, 435] width 148 height 37
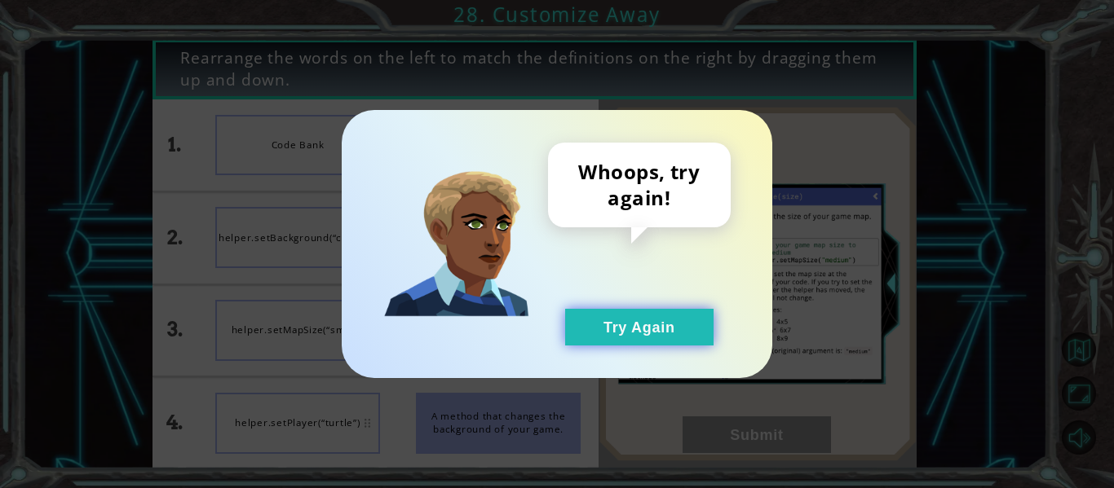
click at [622, 322] on button "Try Again" at bounding box center [639, 327] width 148 height 37
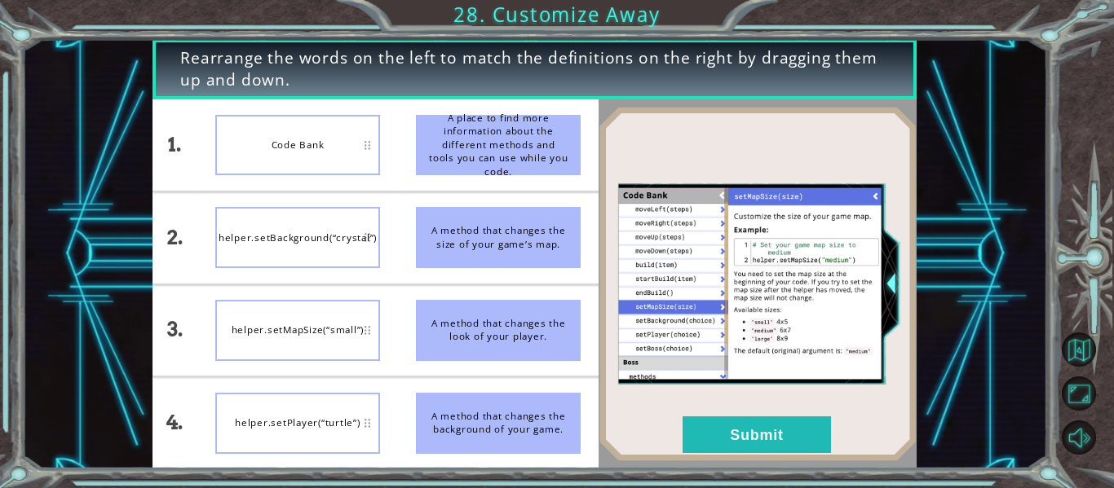
drag, startPoint x: 561, startPoint y: 410, endPoint x: 563, endPoint y: 398, distance: 12.5
click at [563, 398] on div "A method that changes the background of your game." at bounding box center [498, 423] width 165 height 61
drag, startPoint x: 532, startPoint y: 133, endPoint x: 530, endPoint y: 200, distance: 66.9
click at [530, 200] on ul "A place to find more information about the different methods and tools you can …" at bounding box center [498, 283] width 201 height 369
drag, startPoint x: 564, startPoint y: 338, endPoint x: 531, endPoint y: 391, distance: 62.7
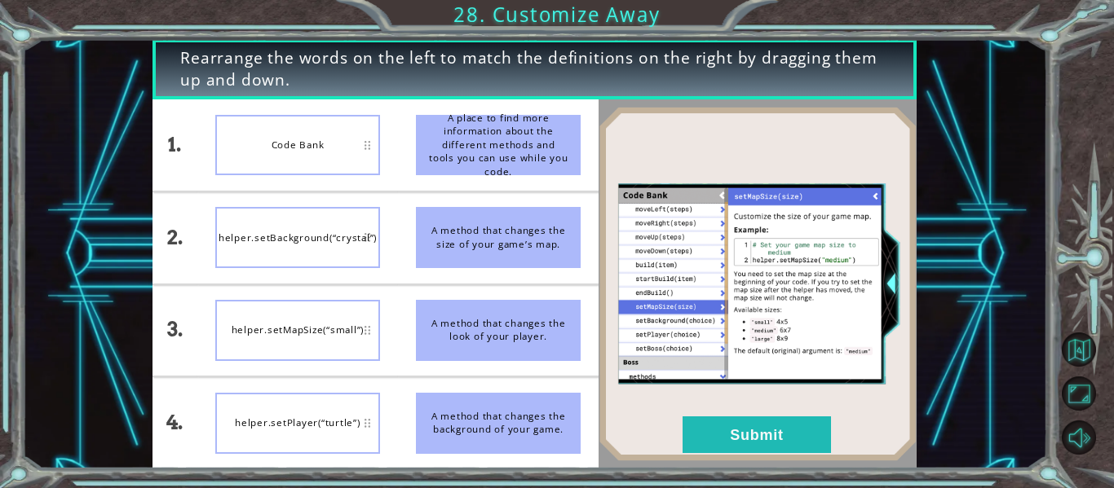
click at [531, 391] on ul "A place to find more information about the different methods and tools you can …" at bounding box center [498, 283] width 201 height 369
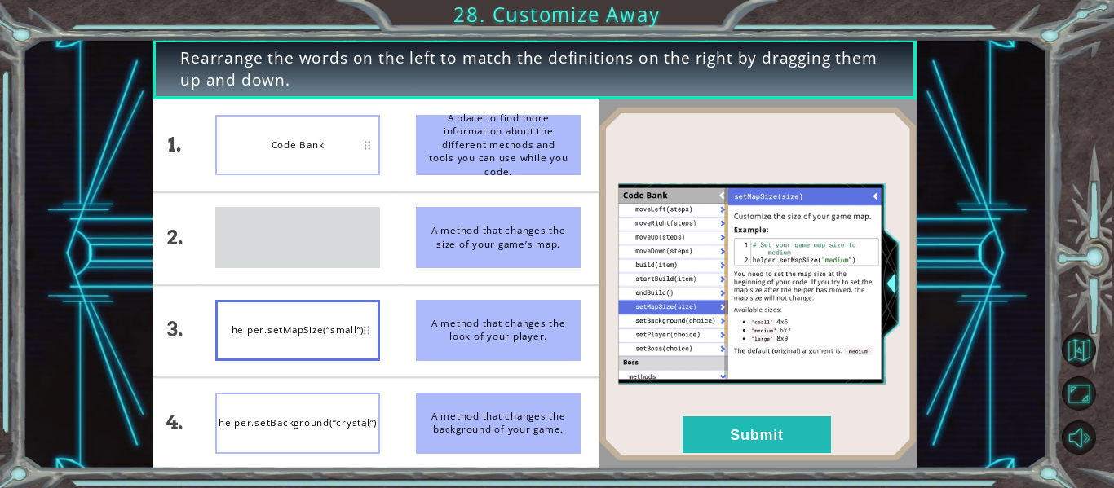
click at [350, 284] on li "helper.setPlayer(“turtle”)" at bounding box center [297, 237] width 201 height 91
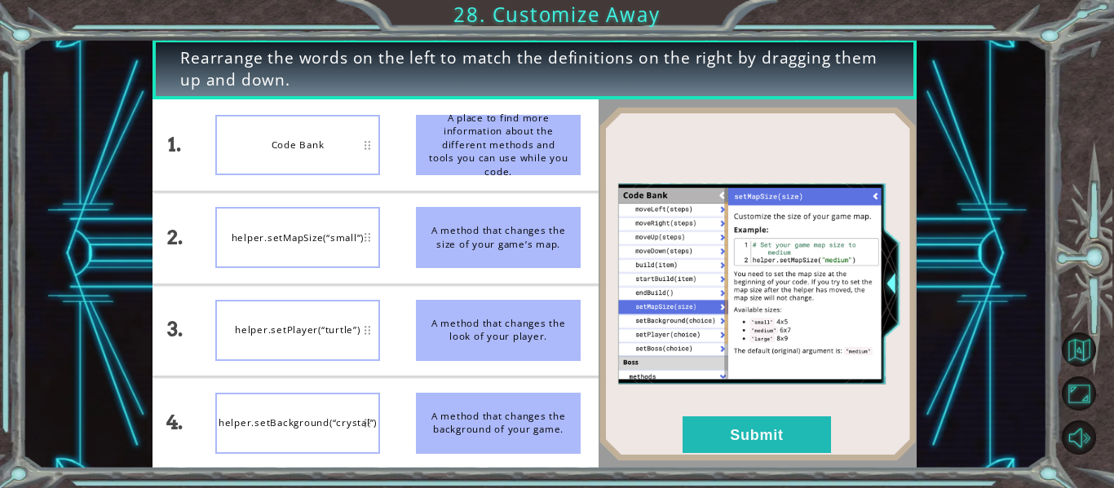
click at [718, 406] on img at bounding box center [757, 284] width 318 height 355
click at [735, 439] on button "Submit" at bounding box center [756, 435] width 148 height 37
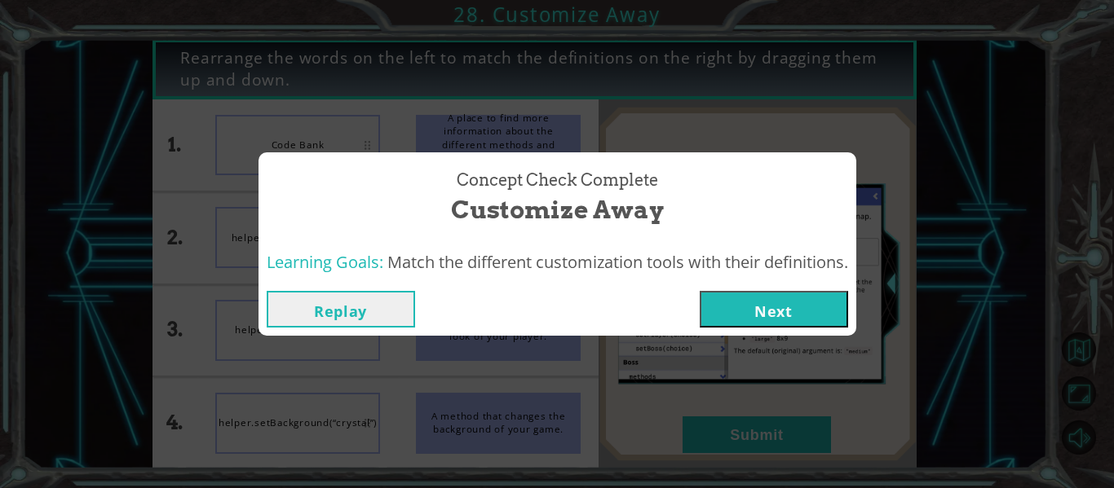
click at [772, 317] on button "Next" at bounding box center [774, 309] width 148 height 37
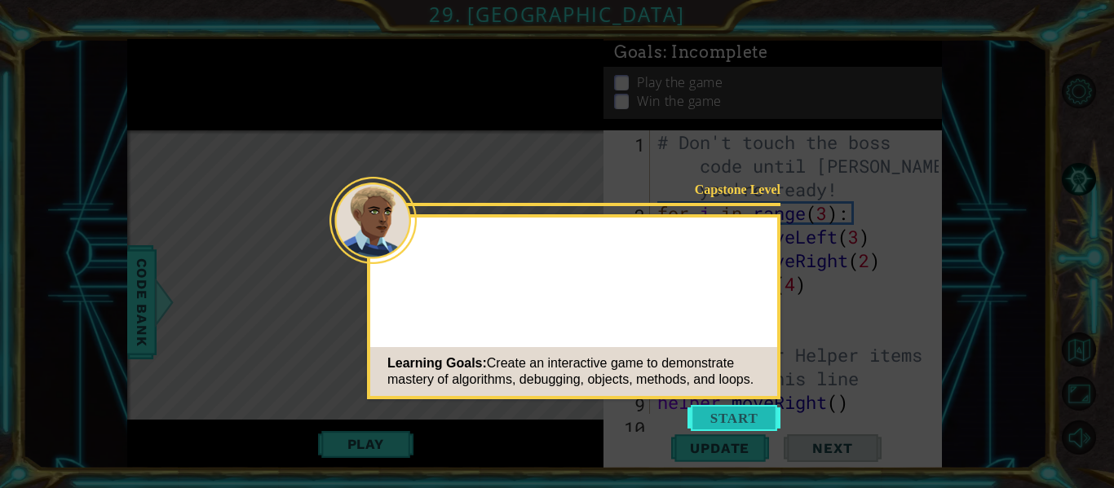
click at [749, 405] on button "Start" at bounding box center [733, 418] width 93 height 26
click at [749, 405] on icon at bounding box center [557, 244] width 1114 height 488
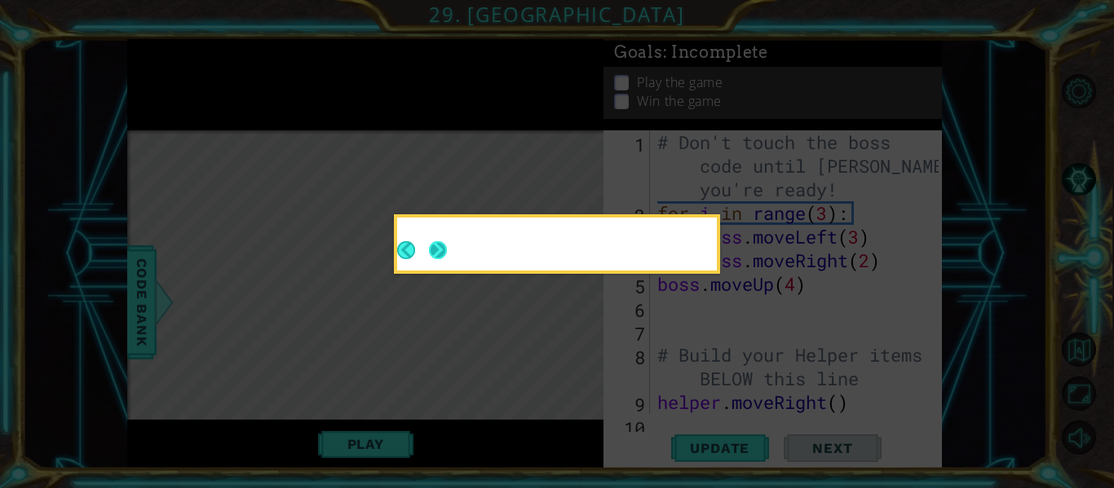
click at [438, 241] on button "Next" at bounding box center [438, 250] width 18 height 18
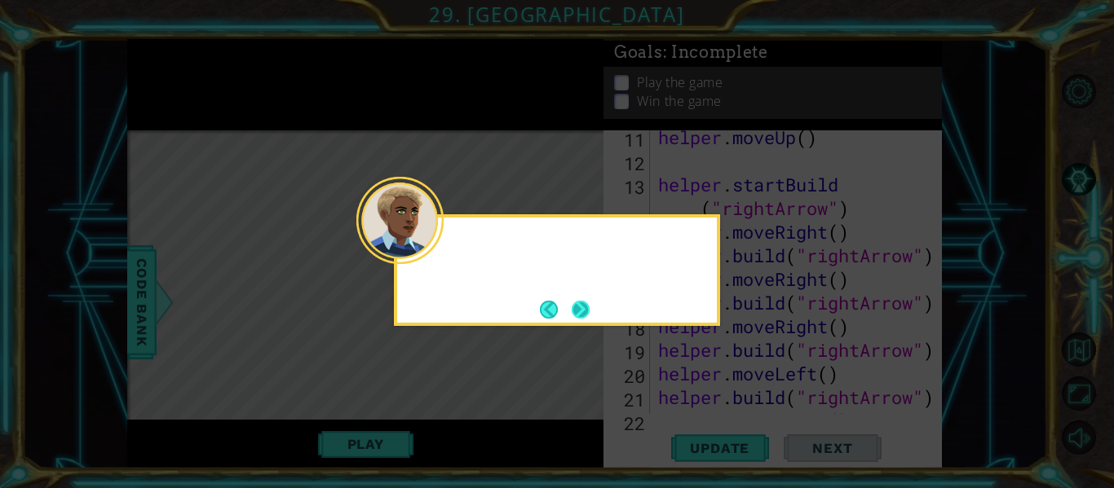
click at [580, 314] on button "Next" at bounding box center [580, 309] width 23 height 23
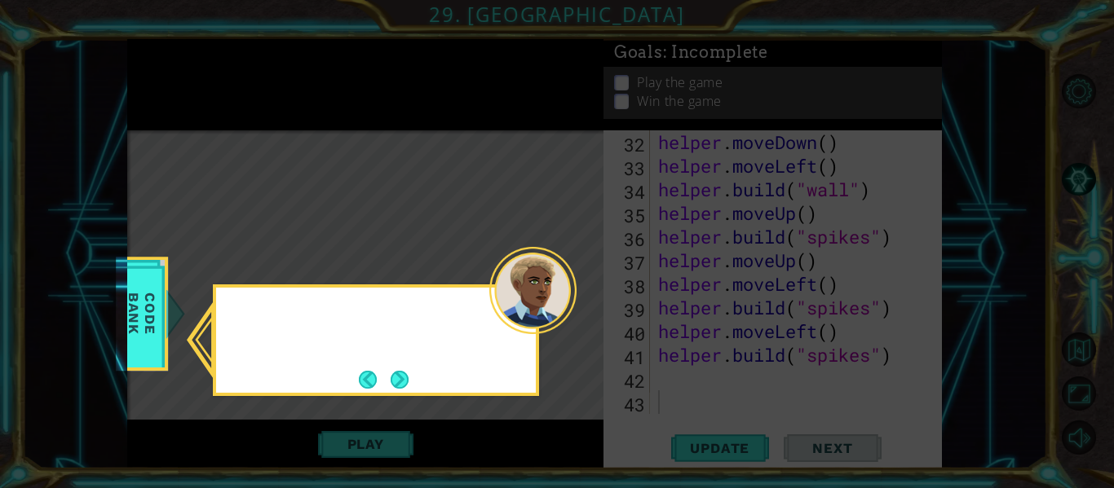
scroll to position [828, 0]
click at [391, 381] on button "Next" at bounding box center [400, 380] width 18 height 18
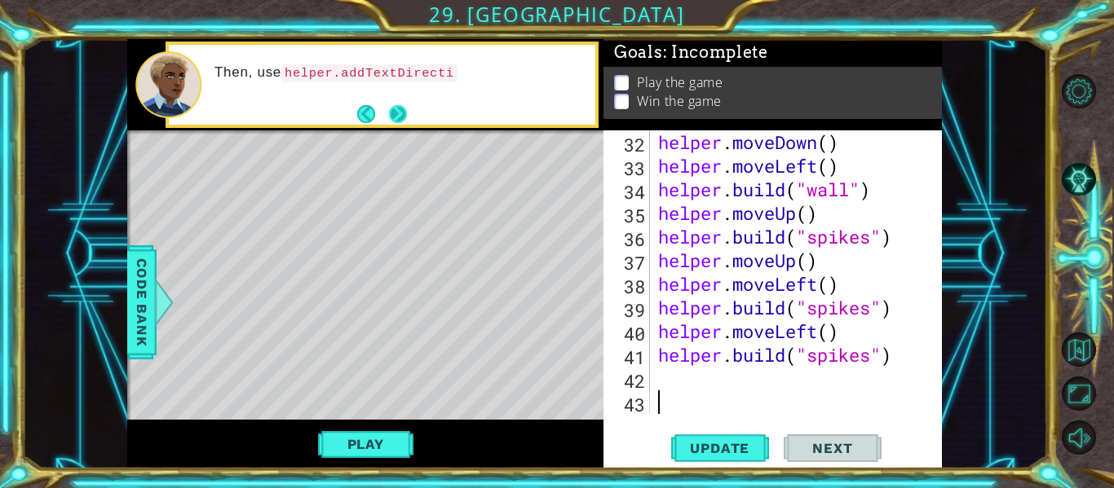
click at [394, 105] on button "Next" at bounding box center [398, 114] width 18 height 18
click at [394, 104] on button "Next" at bounding box center [398, 114] width 22 height 22
click at [394, 104] on footer at bounding box center [382, 114] width 50 height 24
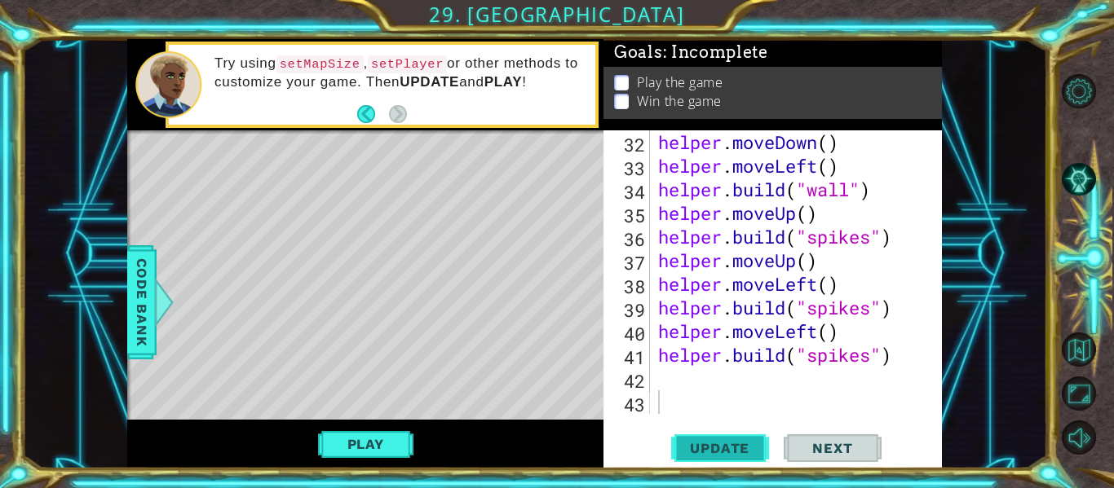
click at [726, 448] on span "Update" at bounding box center [720, 448] width 92 height 16
